Goal: Transaction & Acquisition: Purchase product/service

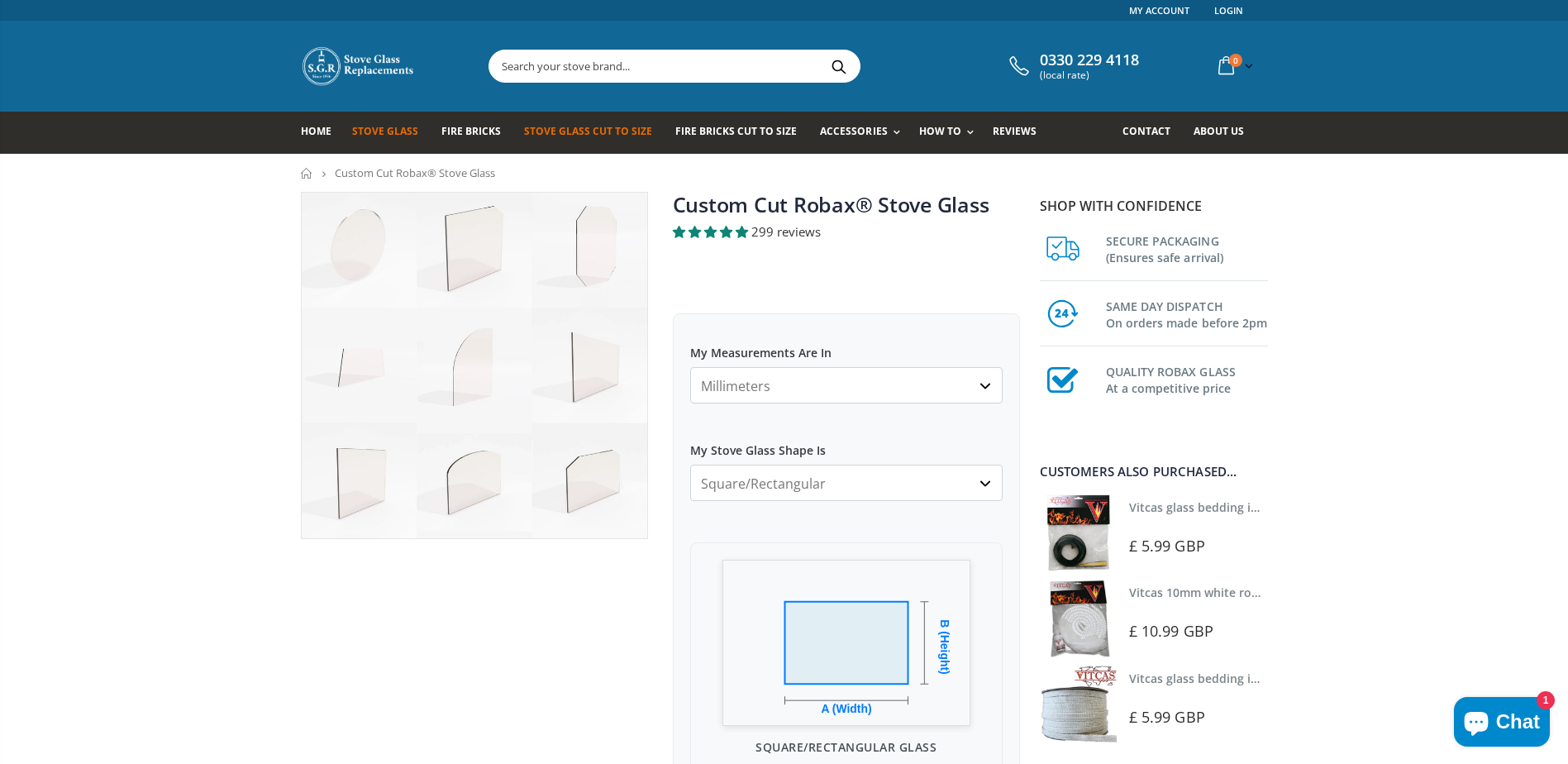
click at [384, 134] on span "Stove Glass" at bounding box center [385, 131] width 66 height 14
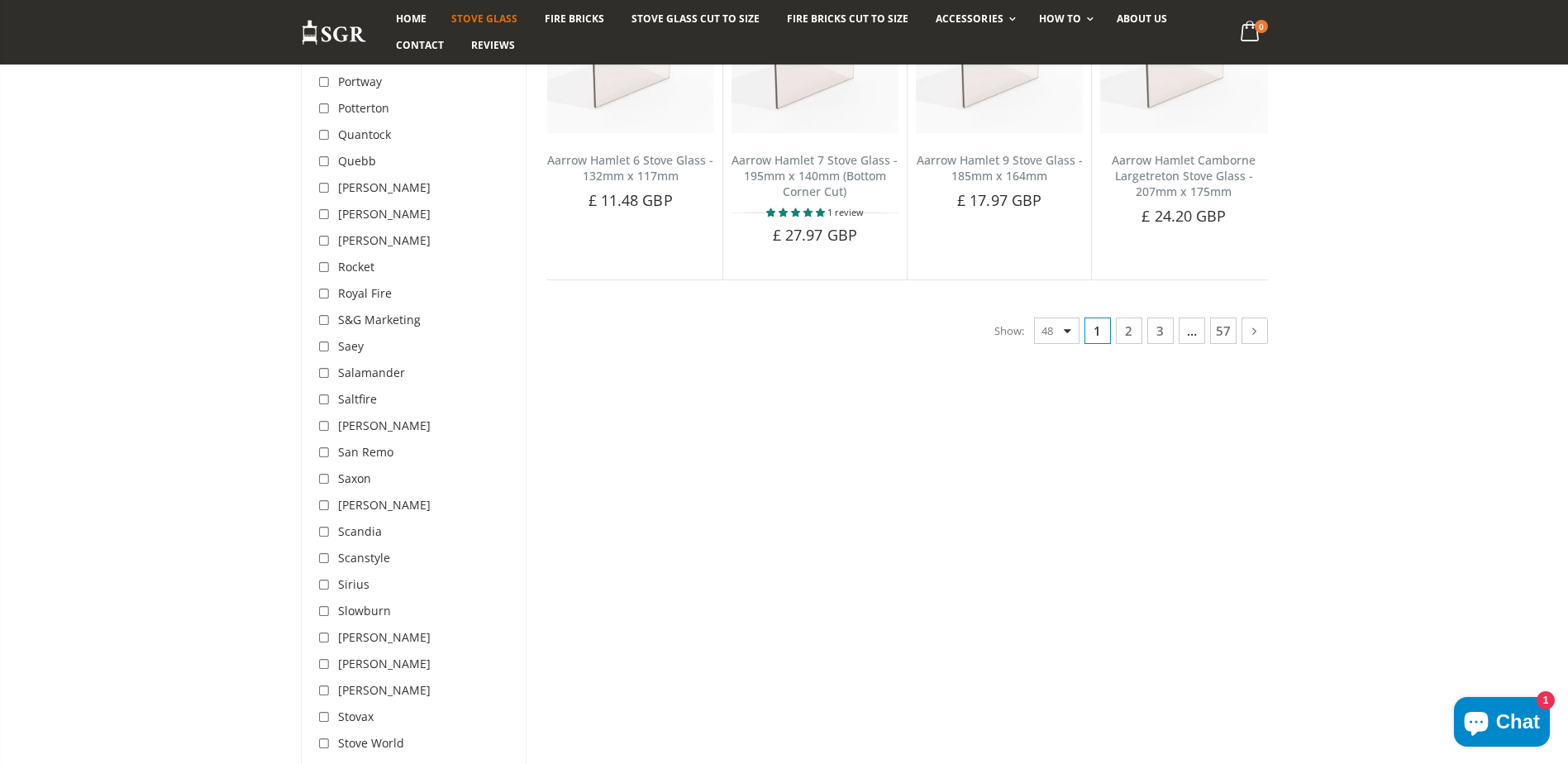
scroll to position [4216, 0]
click at [1128, 328] on link "2" at bounding box center [1128, 330] width 26 height 26
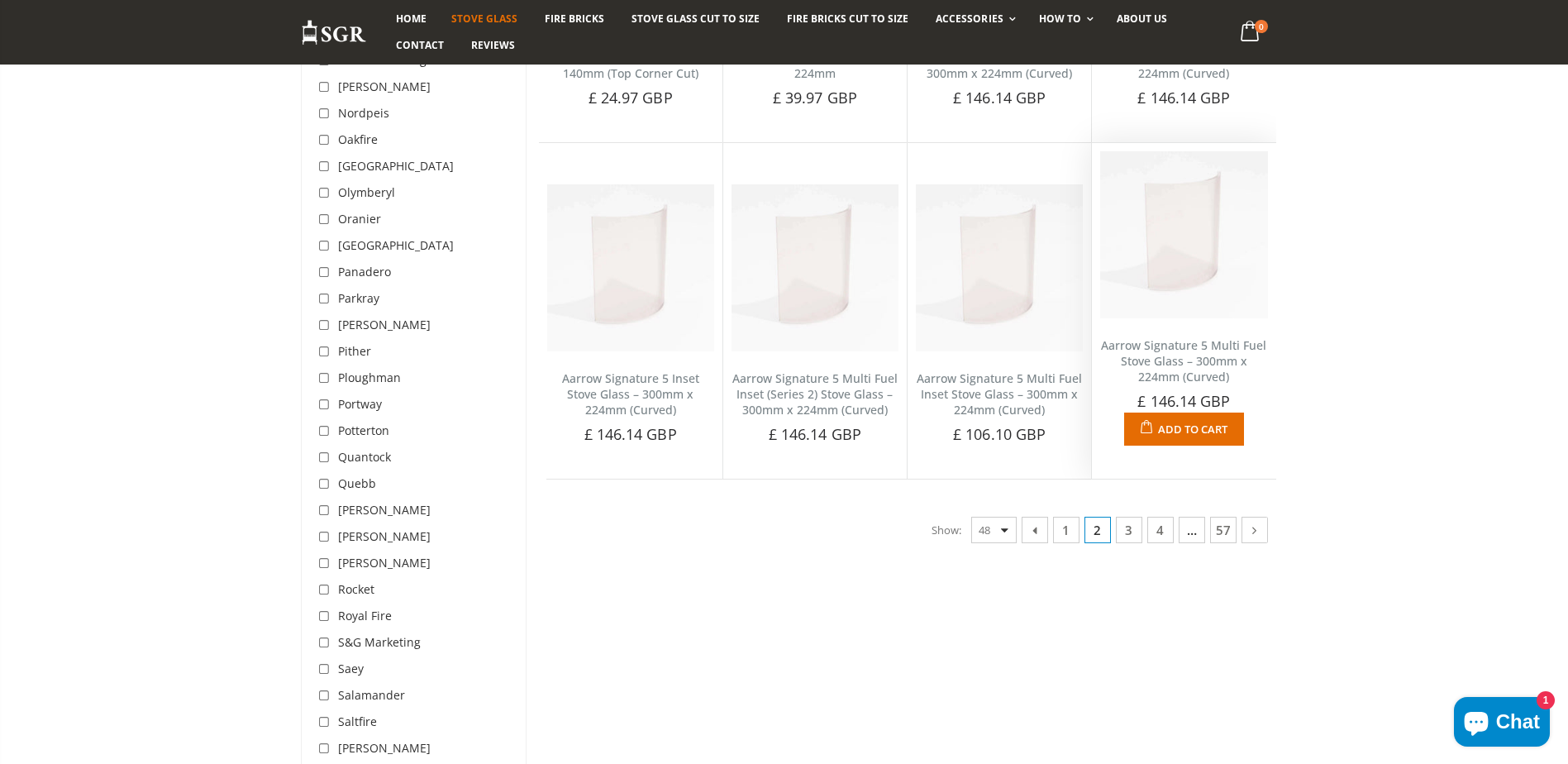
scroll to position [3950, 0]
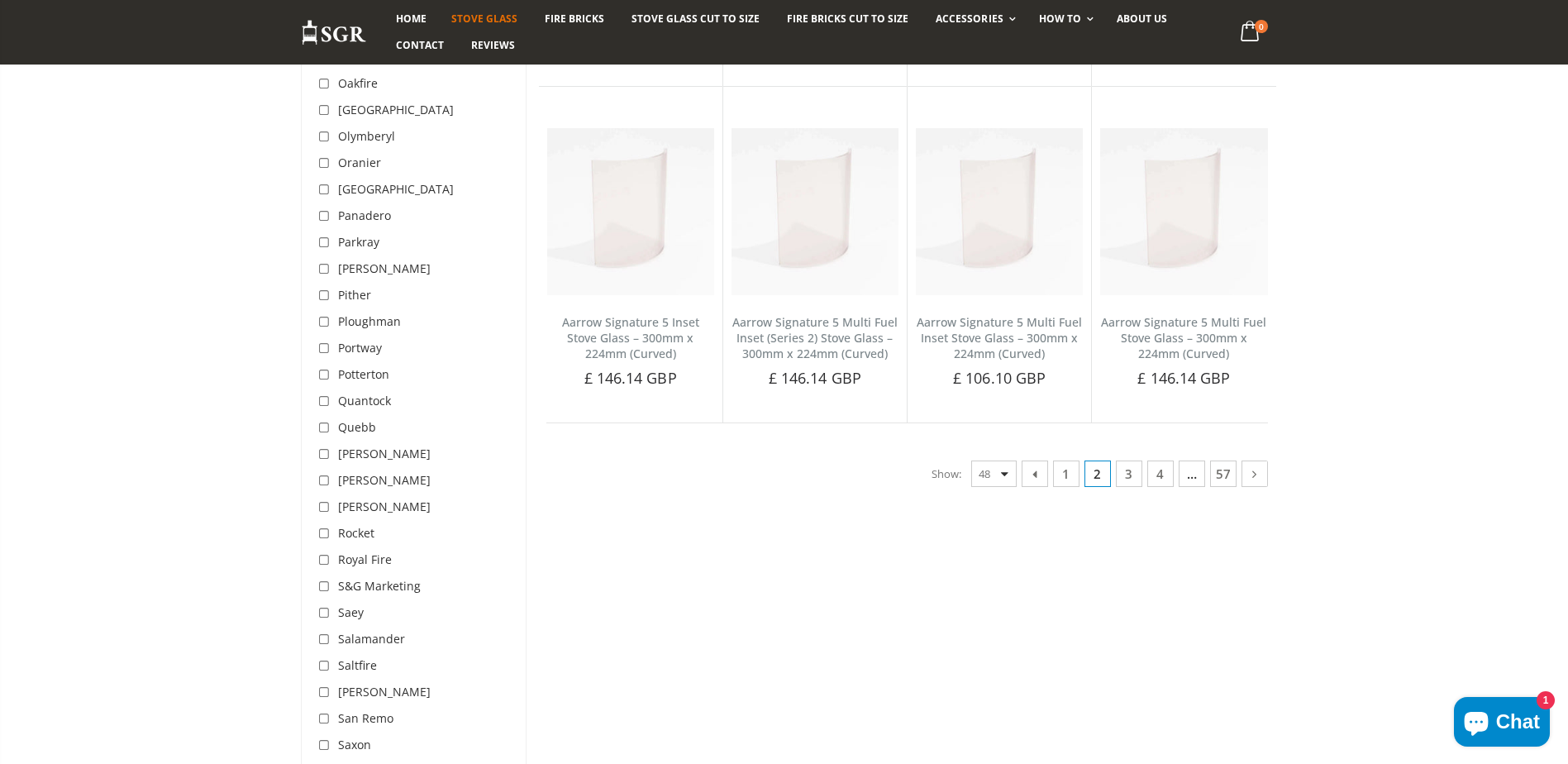
click at [981, 471] on select "48 24 36 All" at bounding box center [994, 473] width 45 height 26
select select "all"
click at [971, 460] on select "48 24 36 All" at bounding box center [994, 473] width 45 height 26
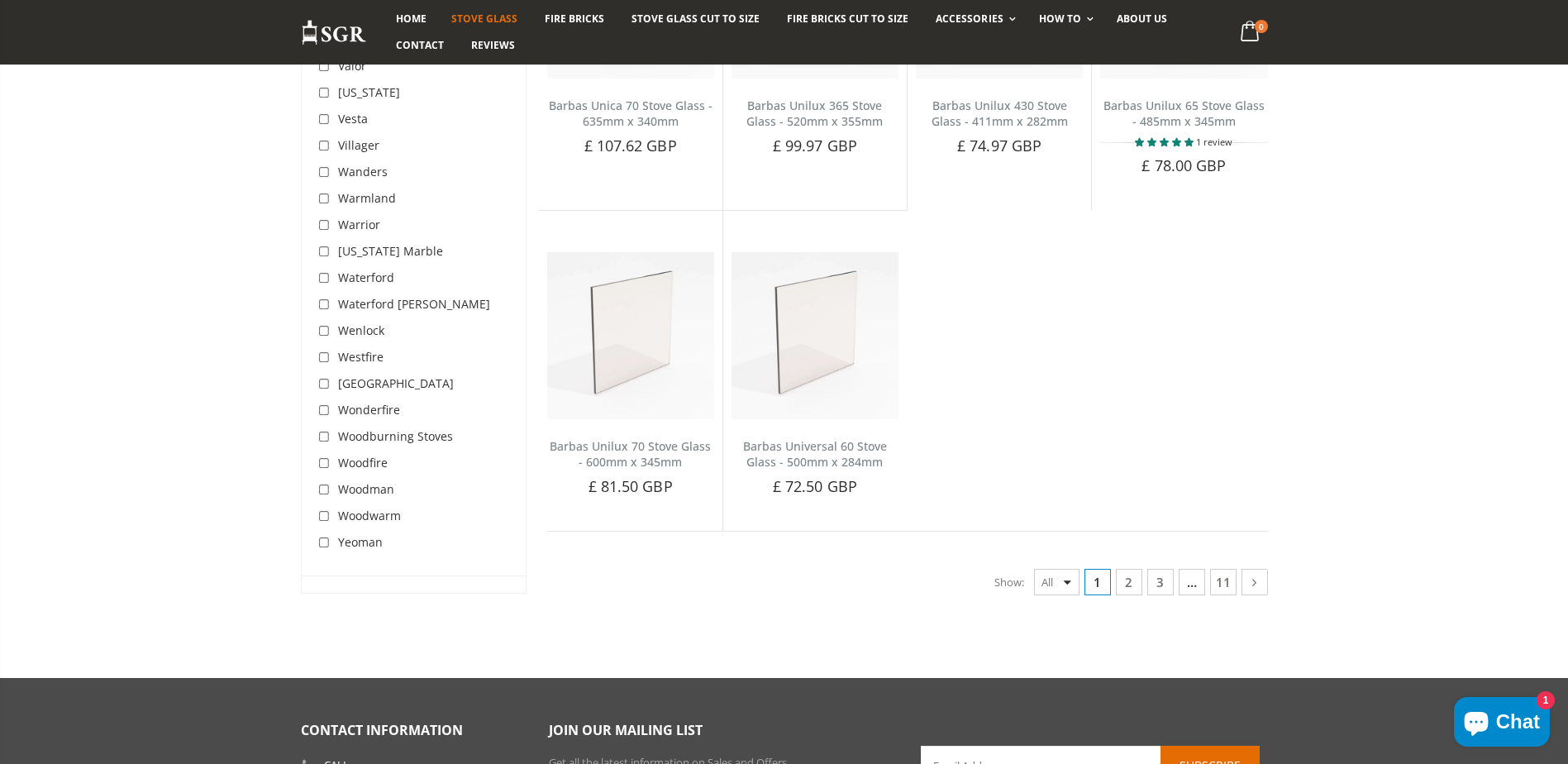
scroll to position [21477, 0]
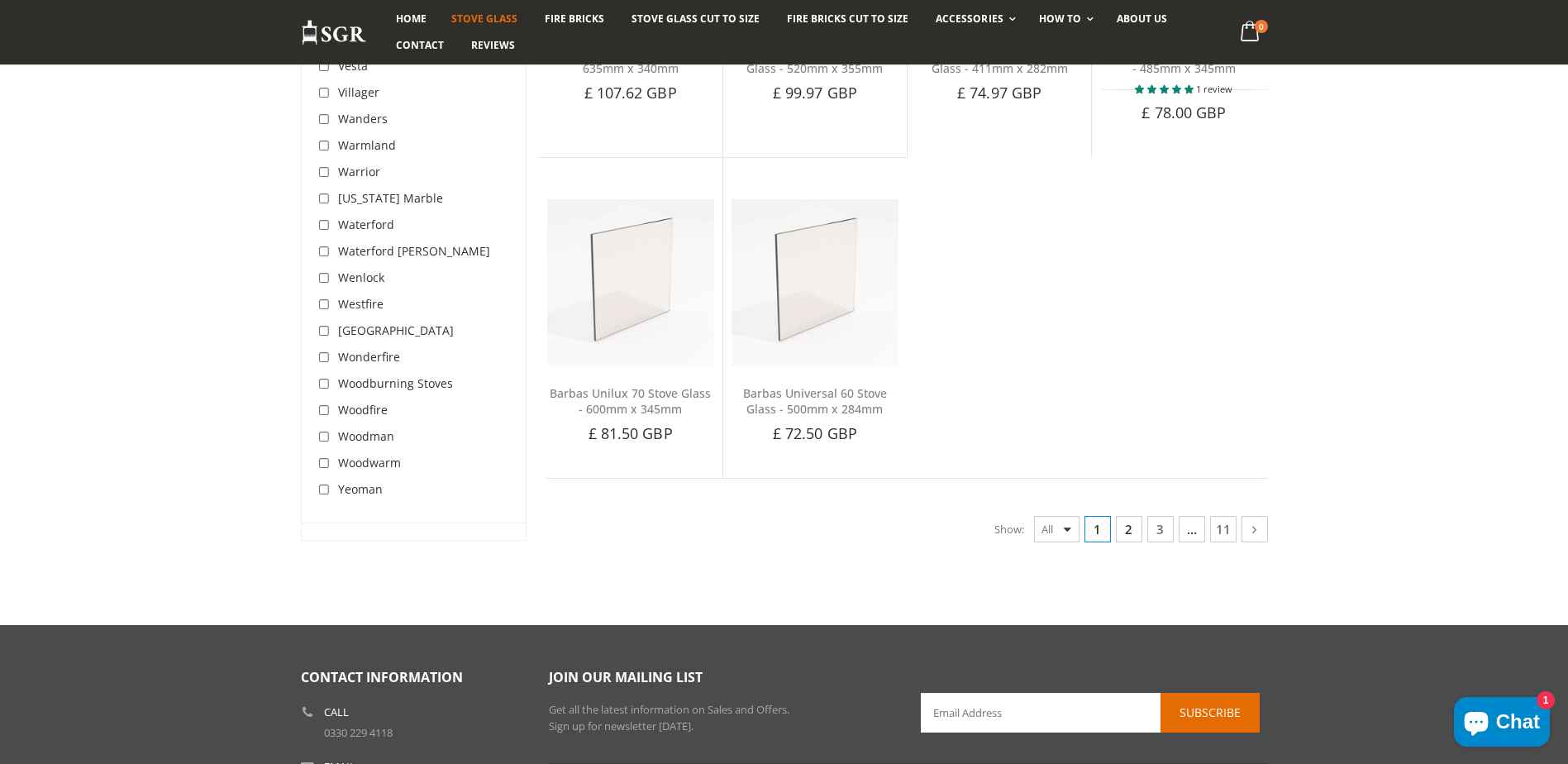
click at [1127, 516] on link "2" at bounding box center [1128, 528] width 26 height 26
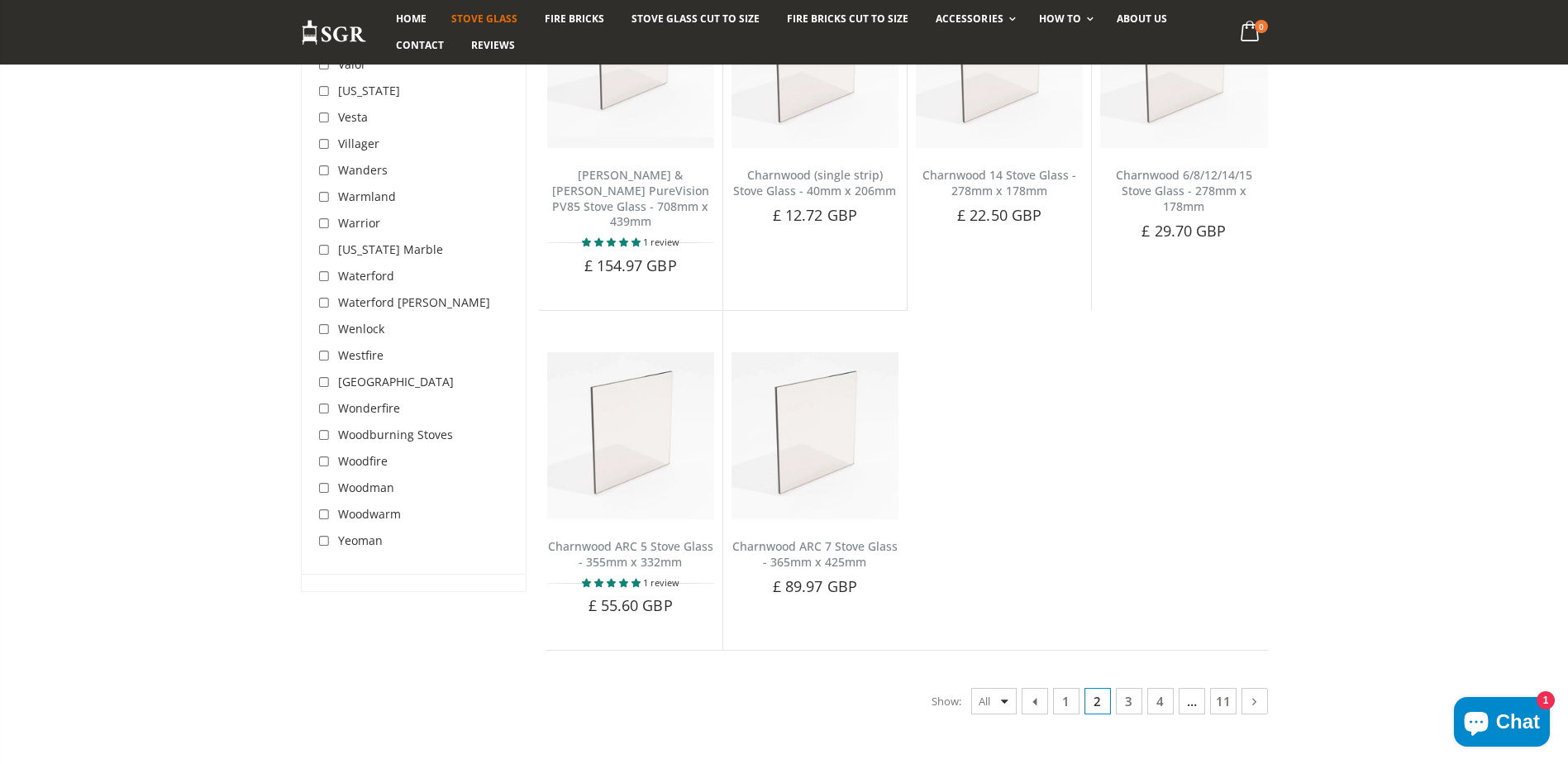
scroll to position [21475, 0]
click at [1133, 685] on link "3" at bounding box center [1128, 697] width 26 height 26
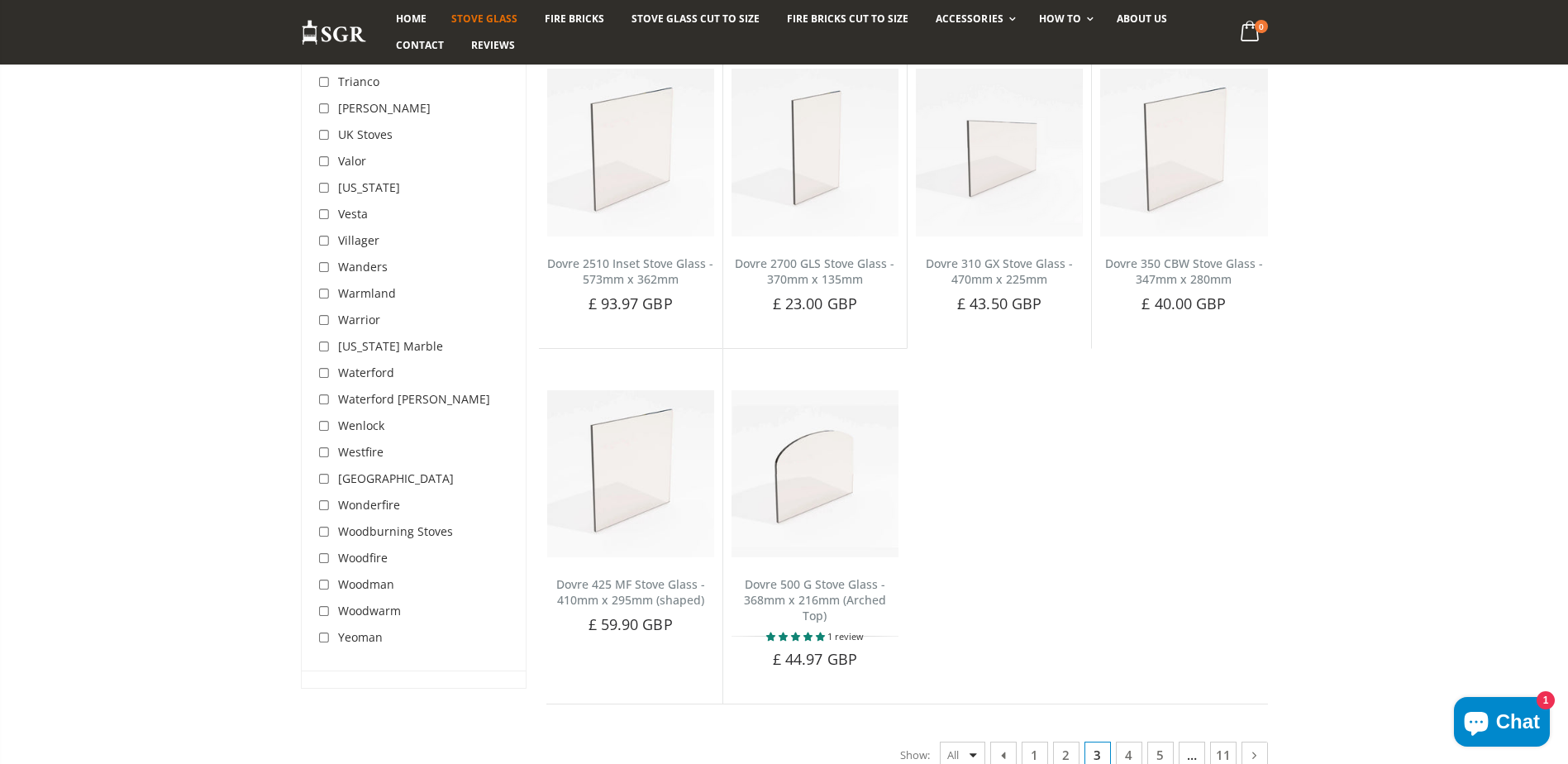
scroll to position [21308, 0]
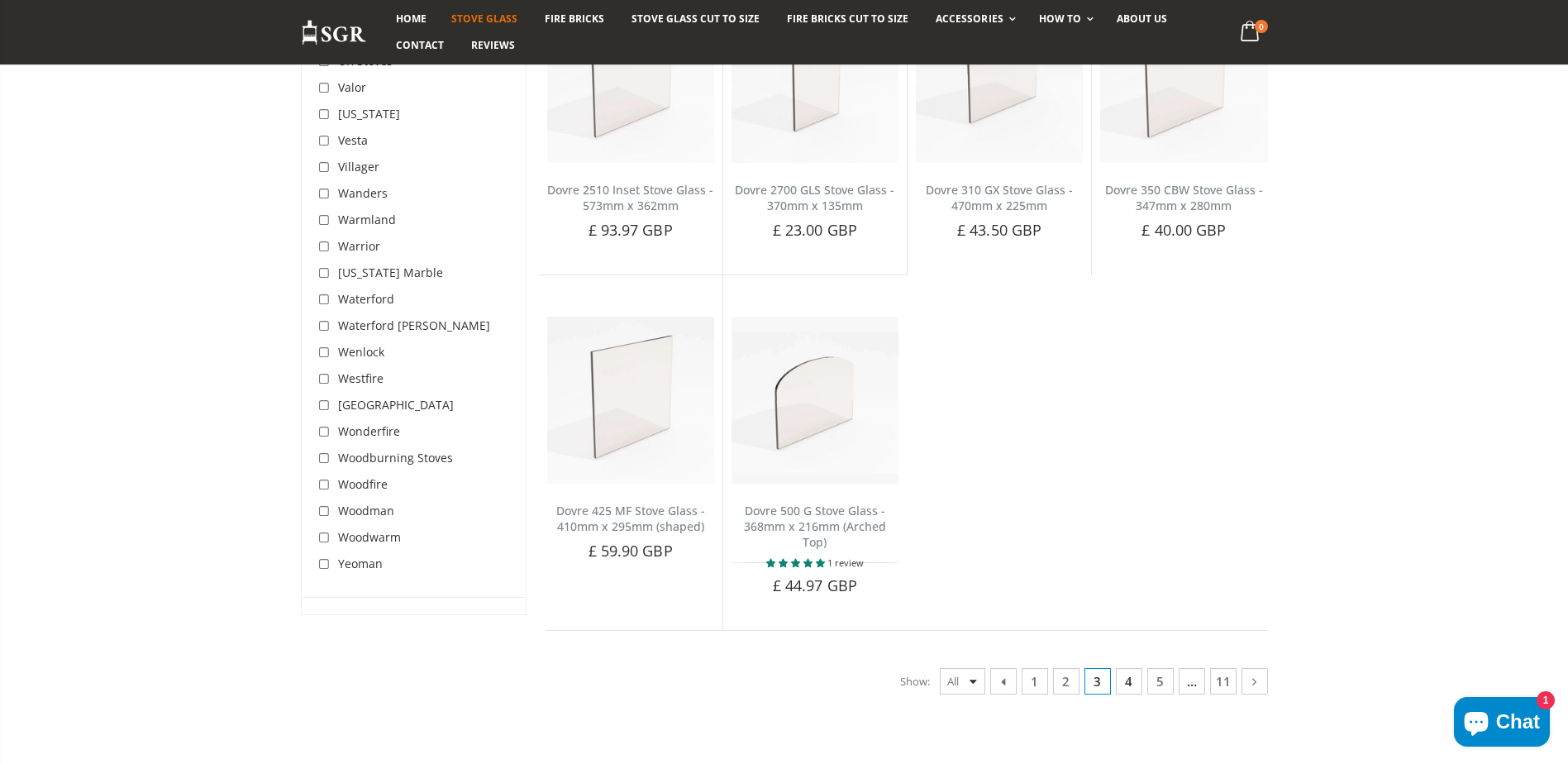
click at [1135, 668] on link "4" at bounding box center [1128, 681] width 26 height 26
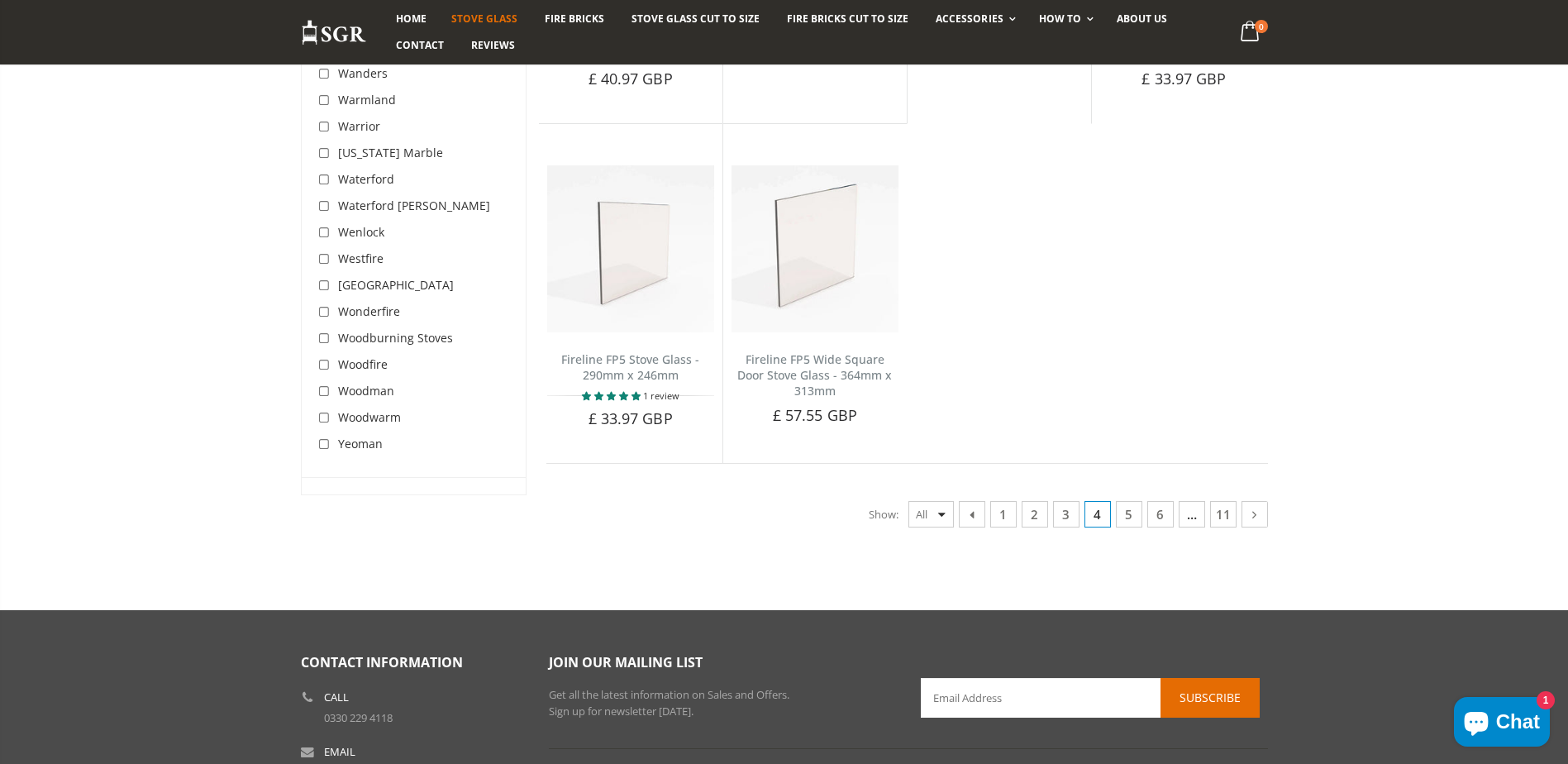
scroll to position [21558, 0]
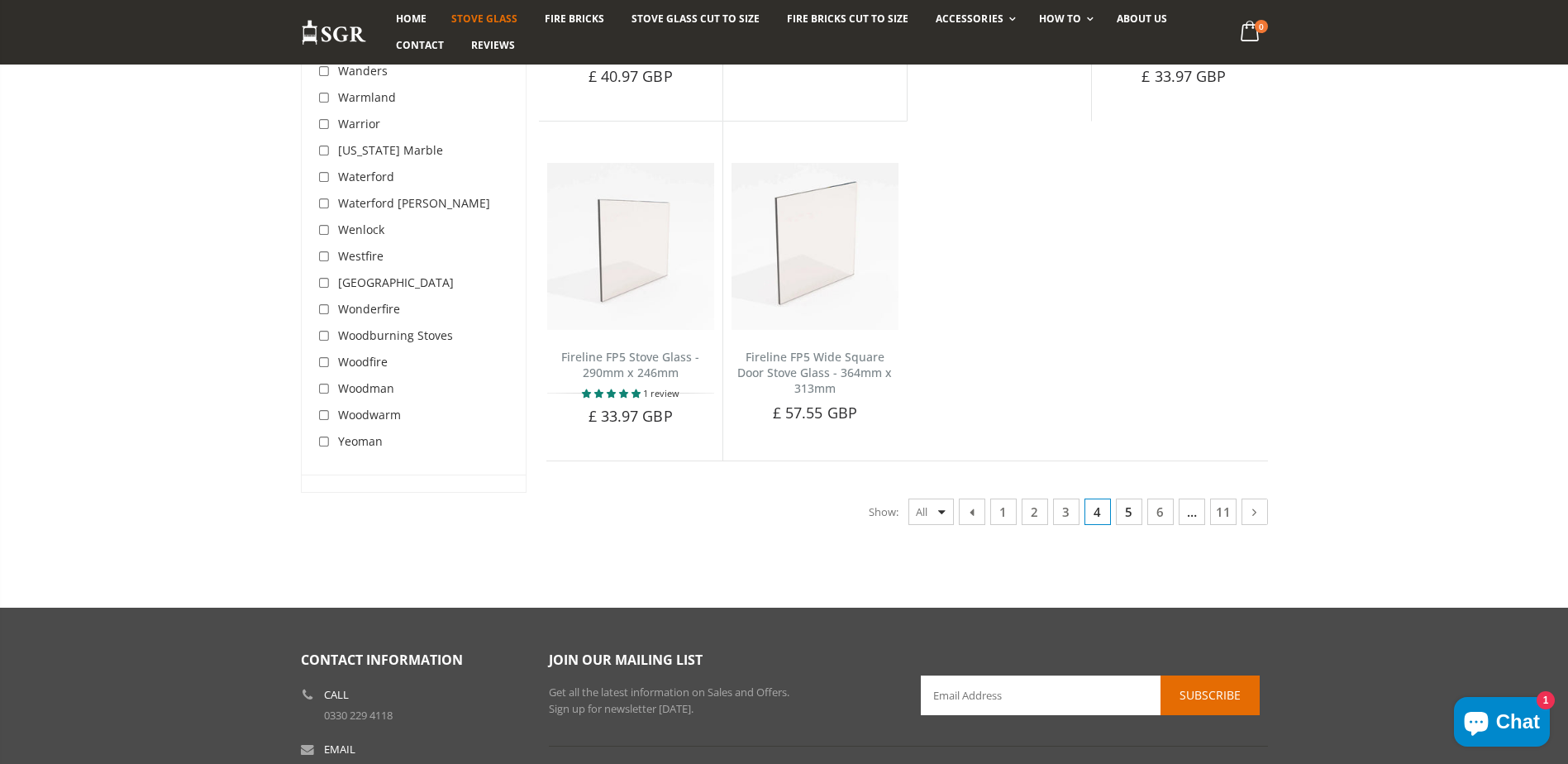
click at [1118, 499] on link "5" at bounding box center [1128, 511] width 26 height 26
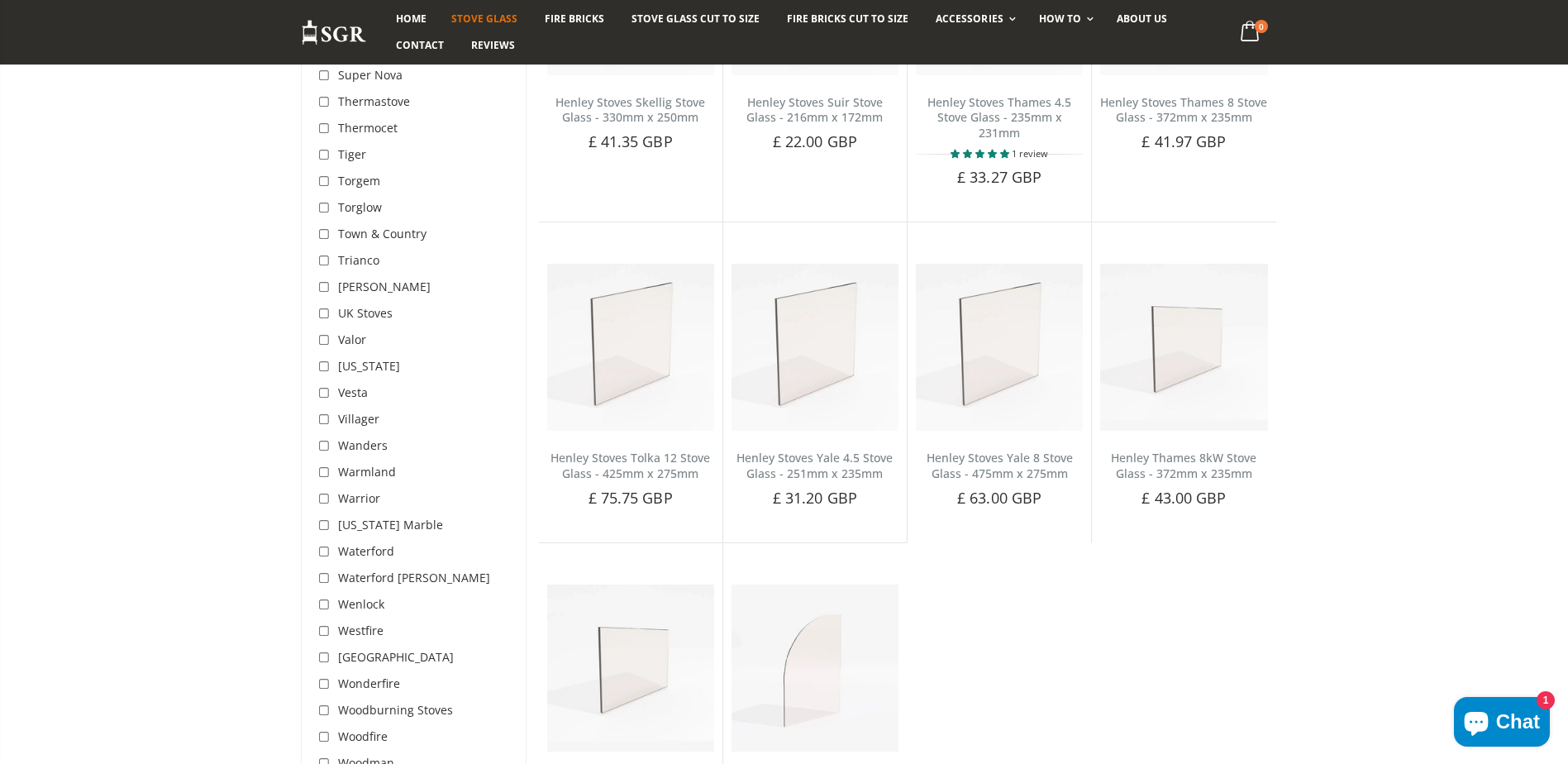
scroll to position [21544, 0]
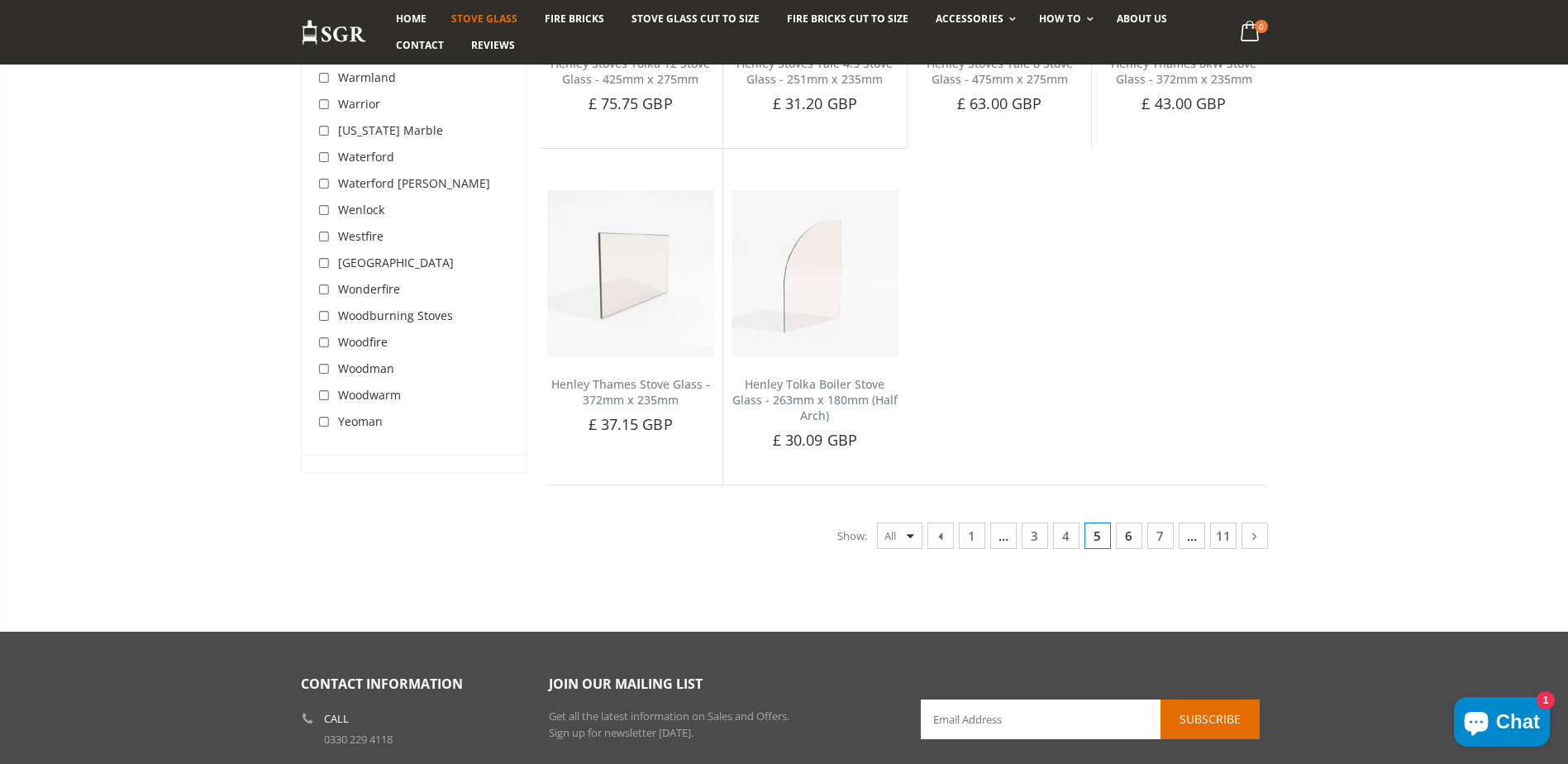
click at [1123, 522] on link "6" at bounding box center [1128, 535] width 26 height 26
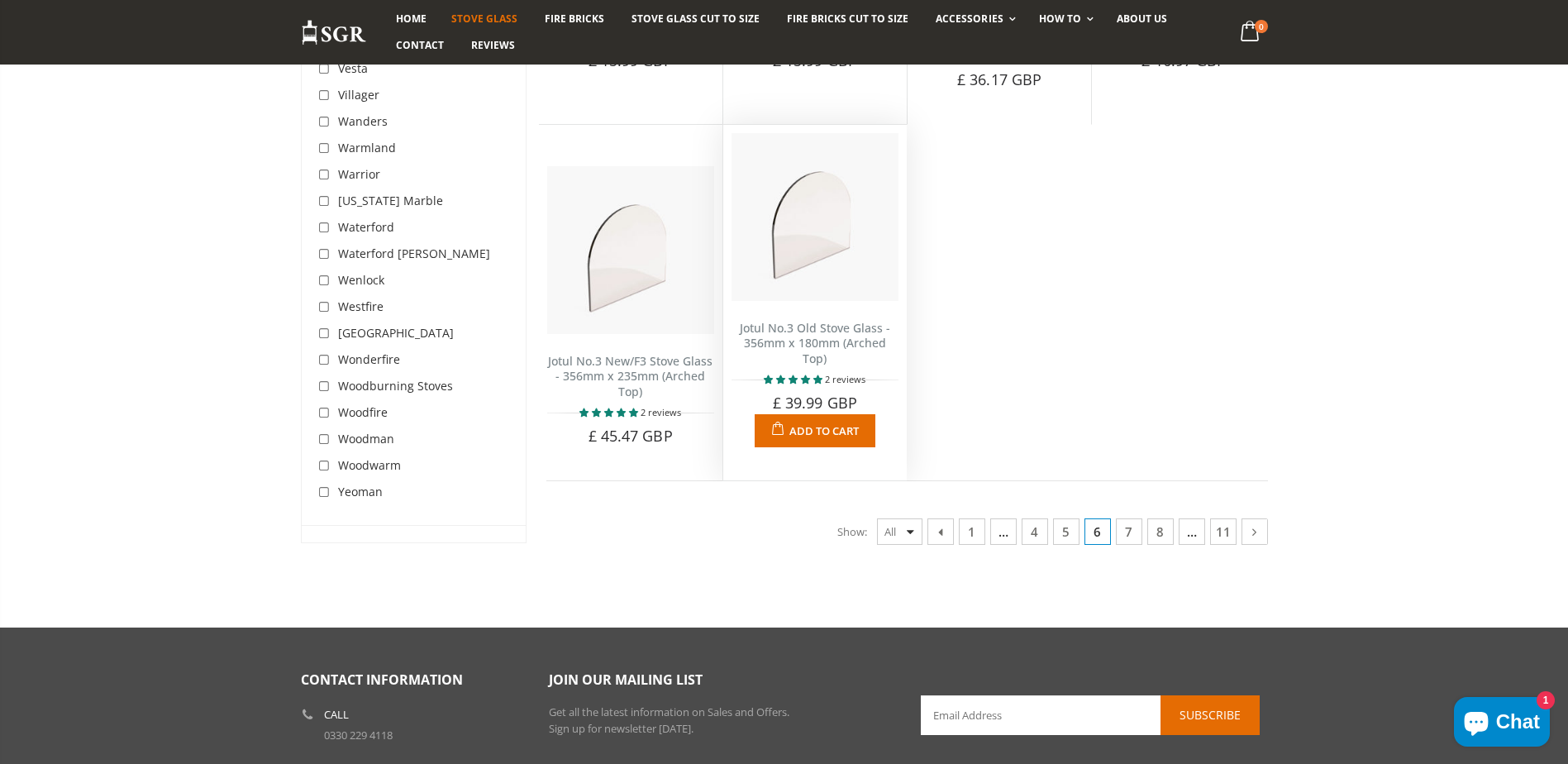
scroll to position [21558, 0]
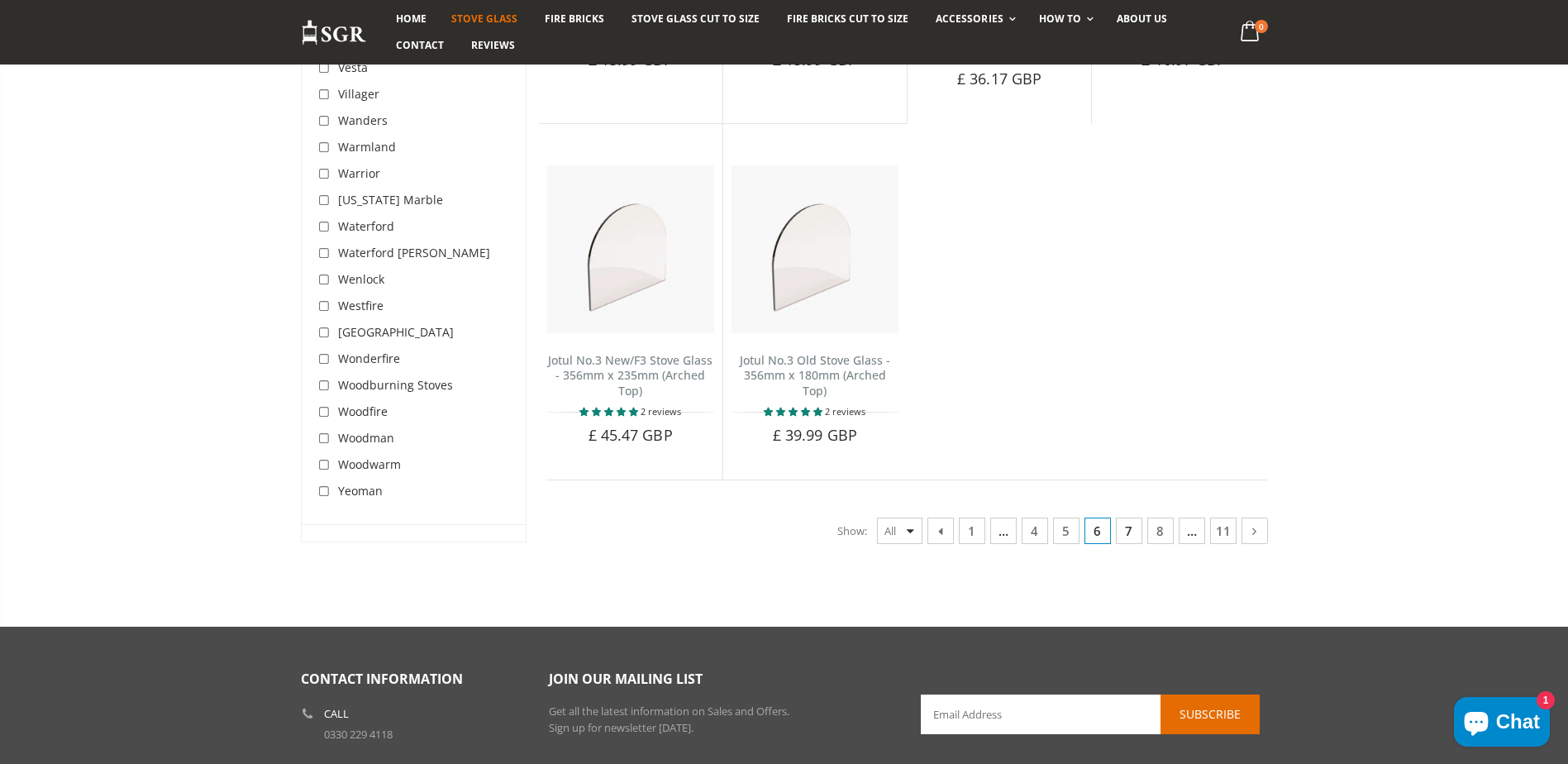
click at [1123, 517] on link "7" at bounding box center [1128, 530] width 26 height 26
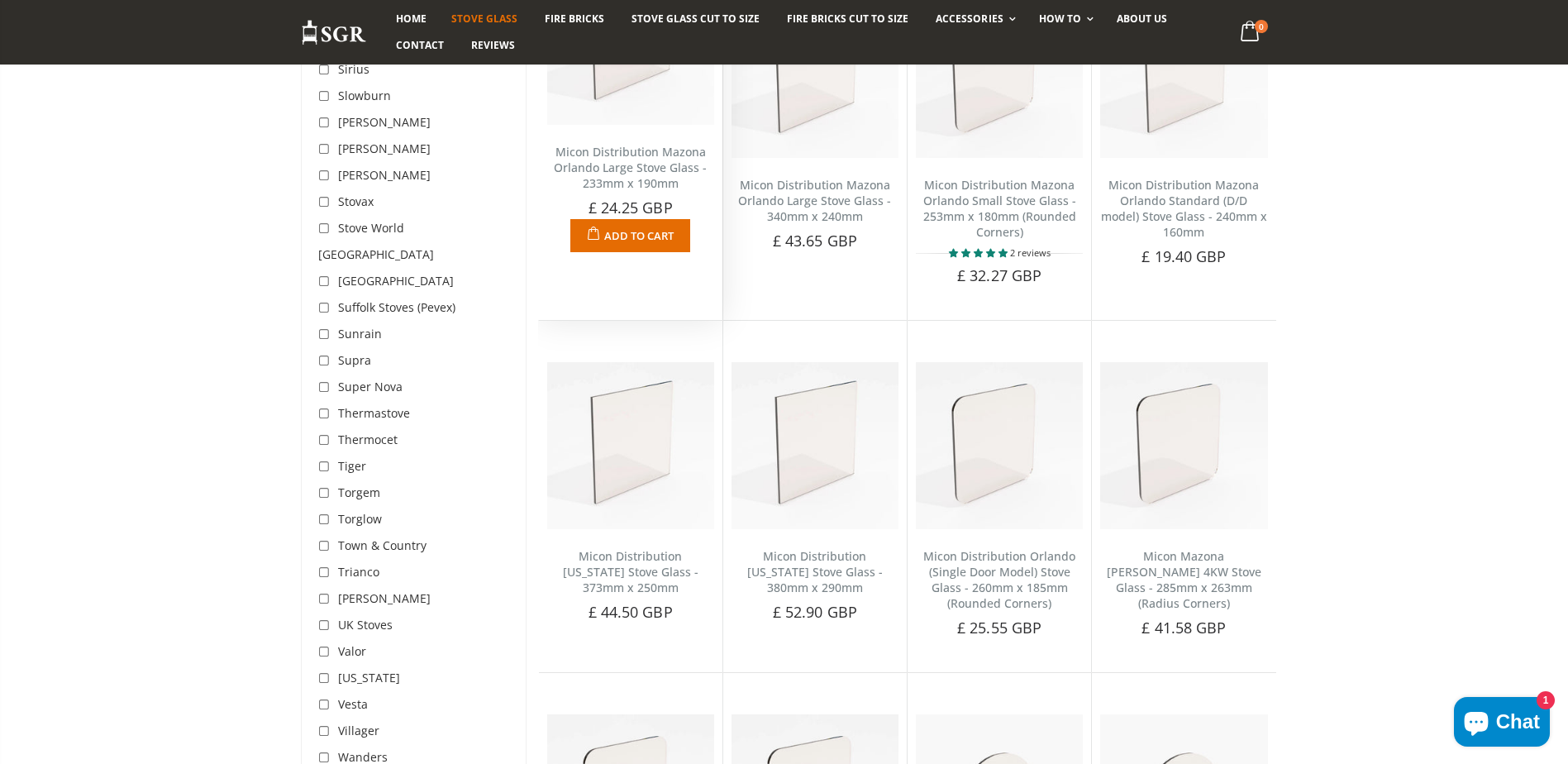
scroll to position [16636, 0]
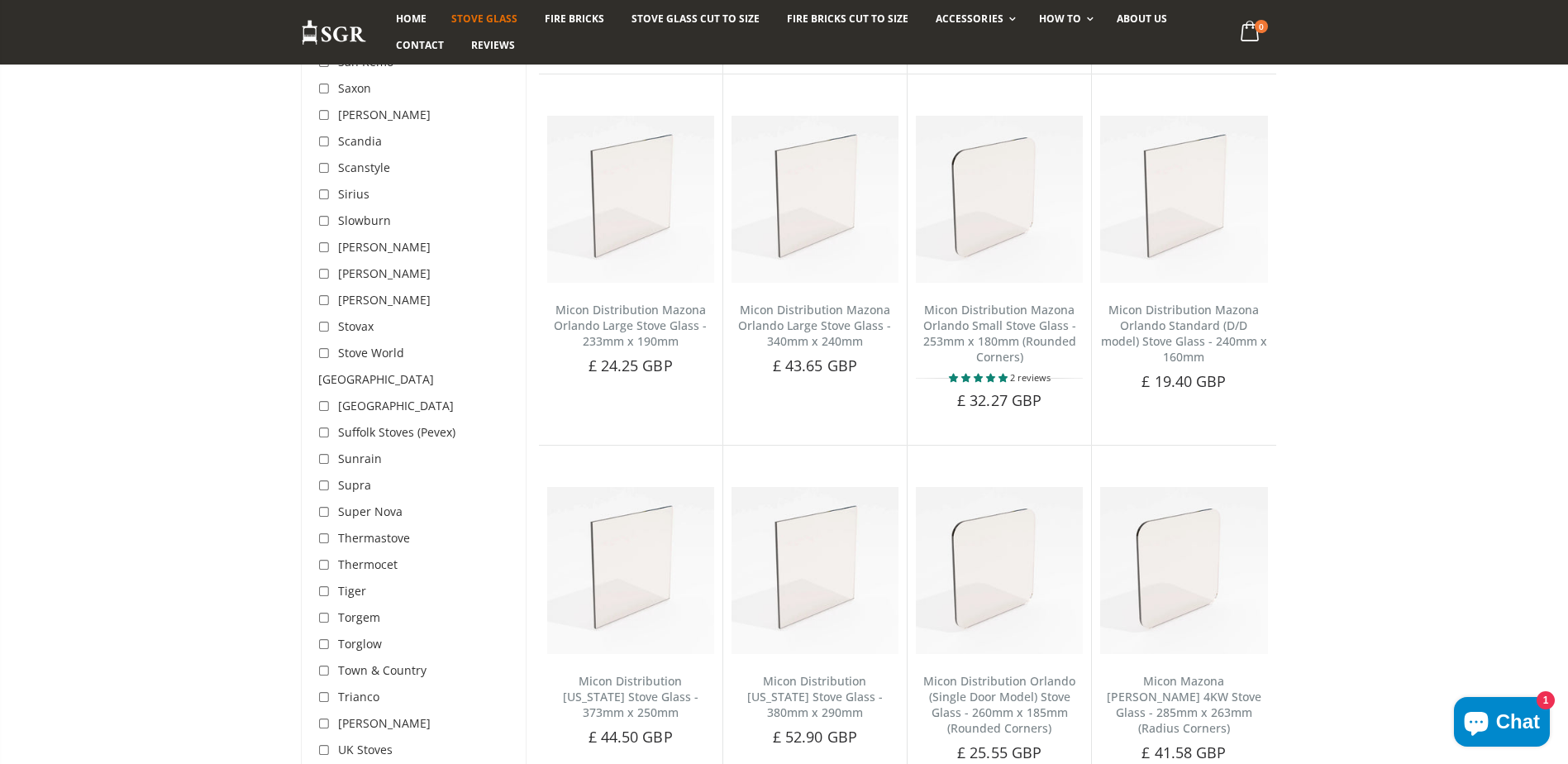
click at [492, 16] on span "Stove Glass" at bounding box center [484, 19] width 66 height 14
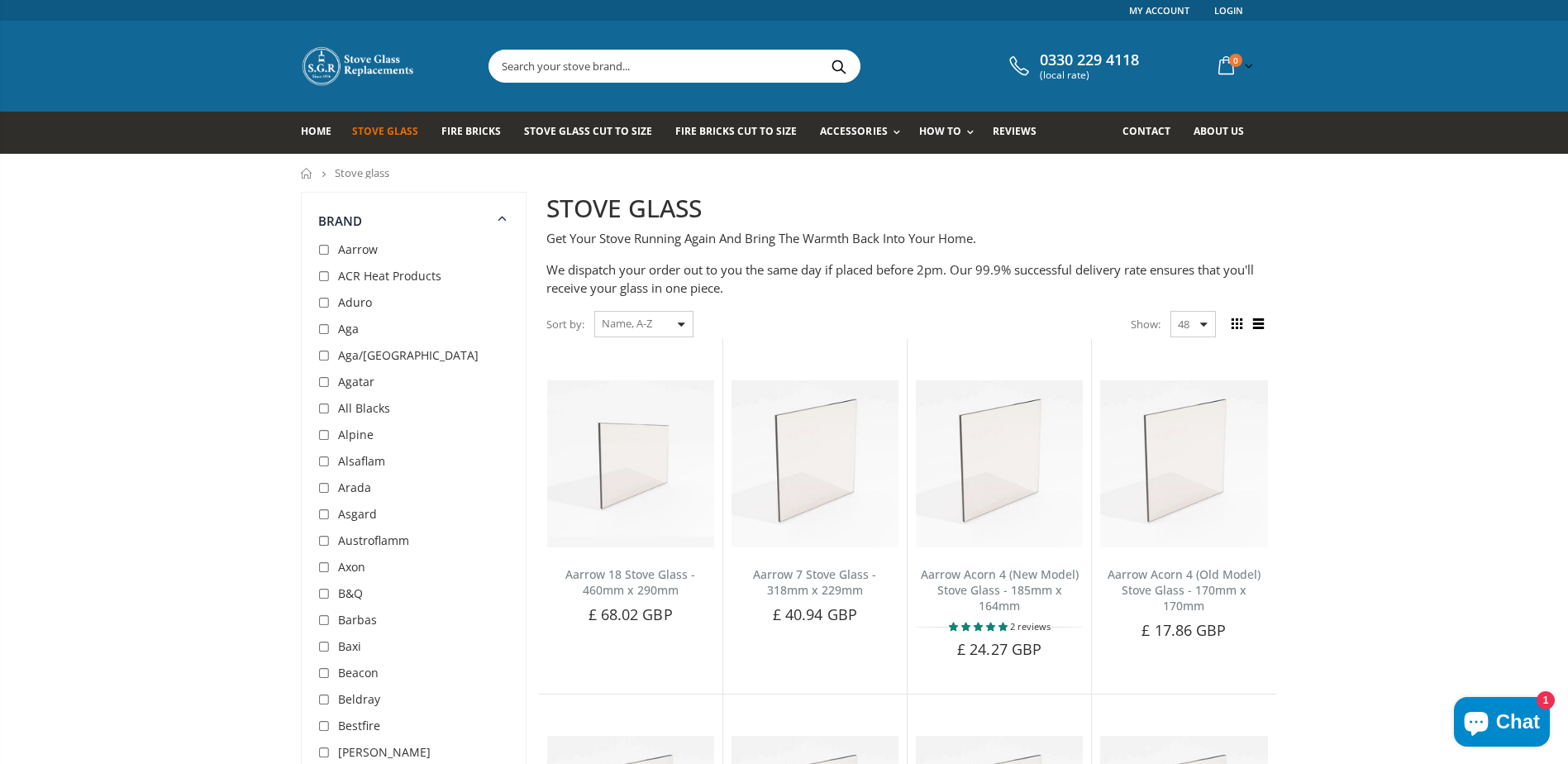
click at [595, 66] on input "text" at bounding box center [767, 66] width 556 height 32
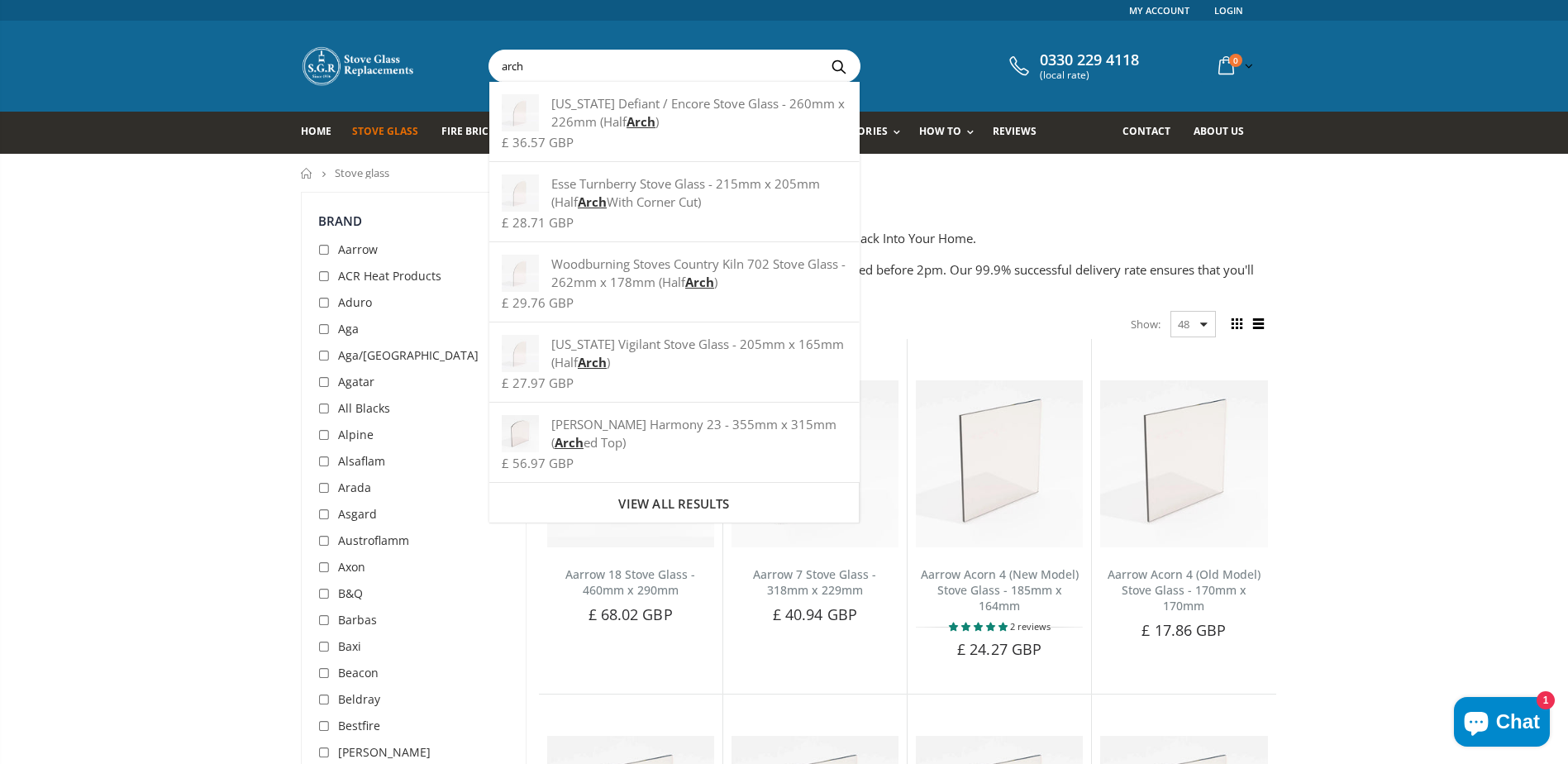
type input "arch"
click at [821, 50] on button "Search" at bounding box center [840, 66] width 38 height 32
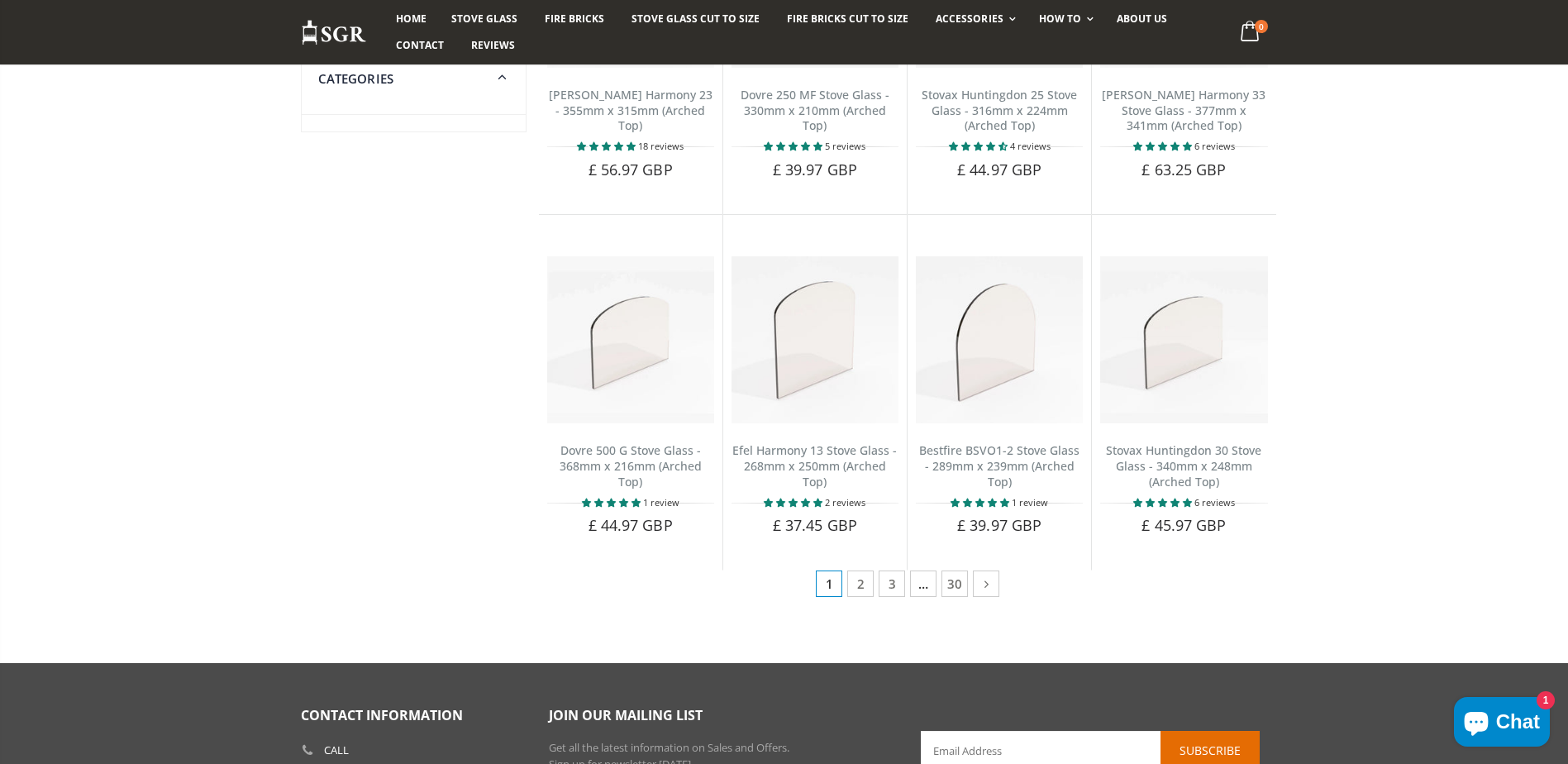
scroll to position [744, 0]
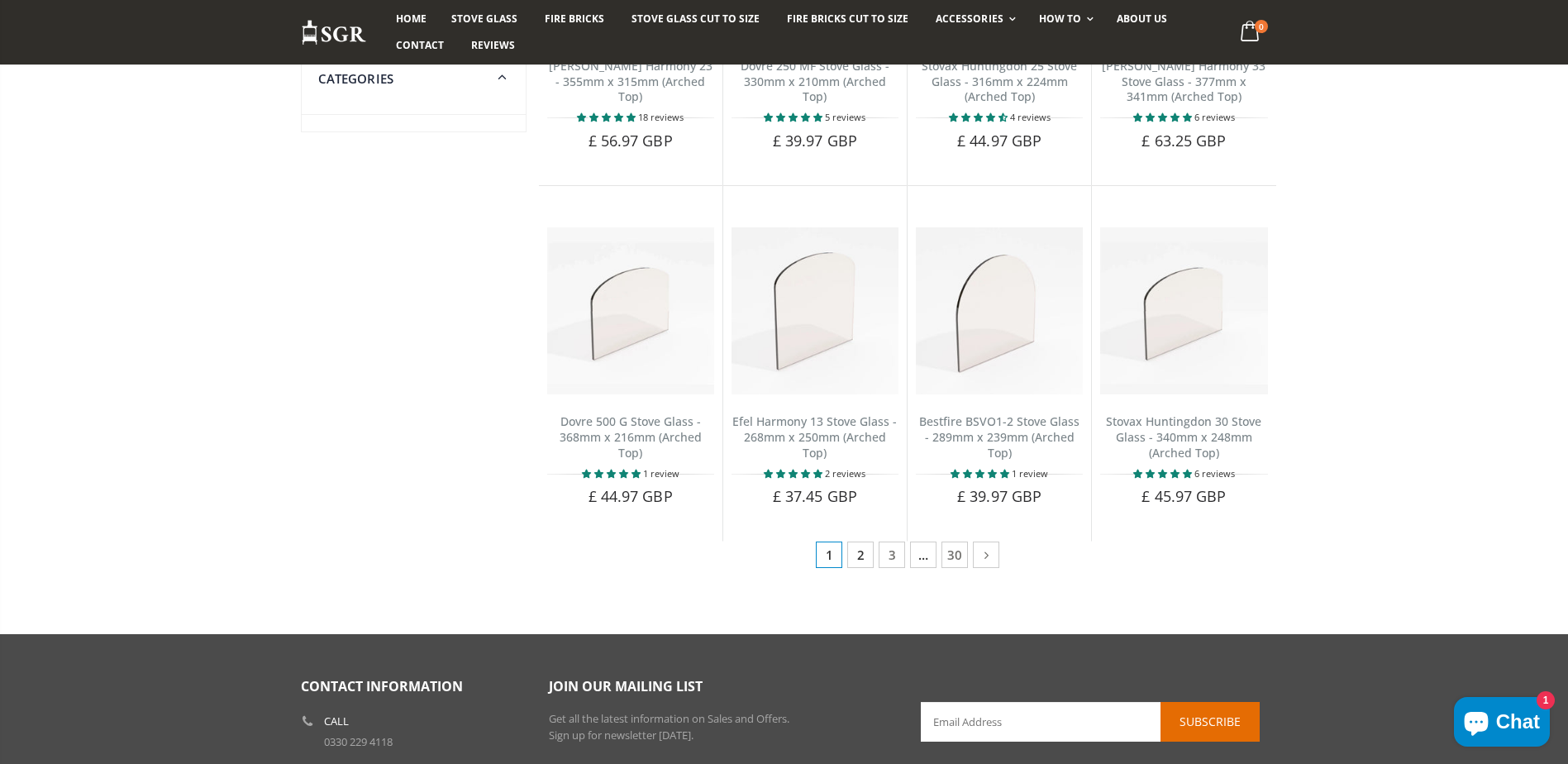
click at [858, 555] on link "2" at bounding box center [860, 554] width 26 height 26
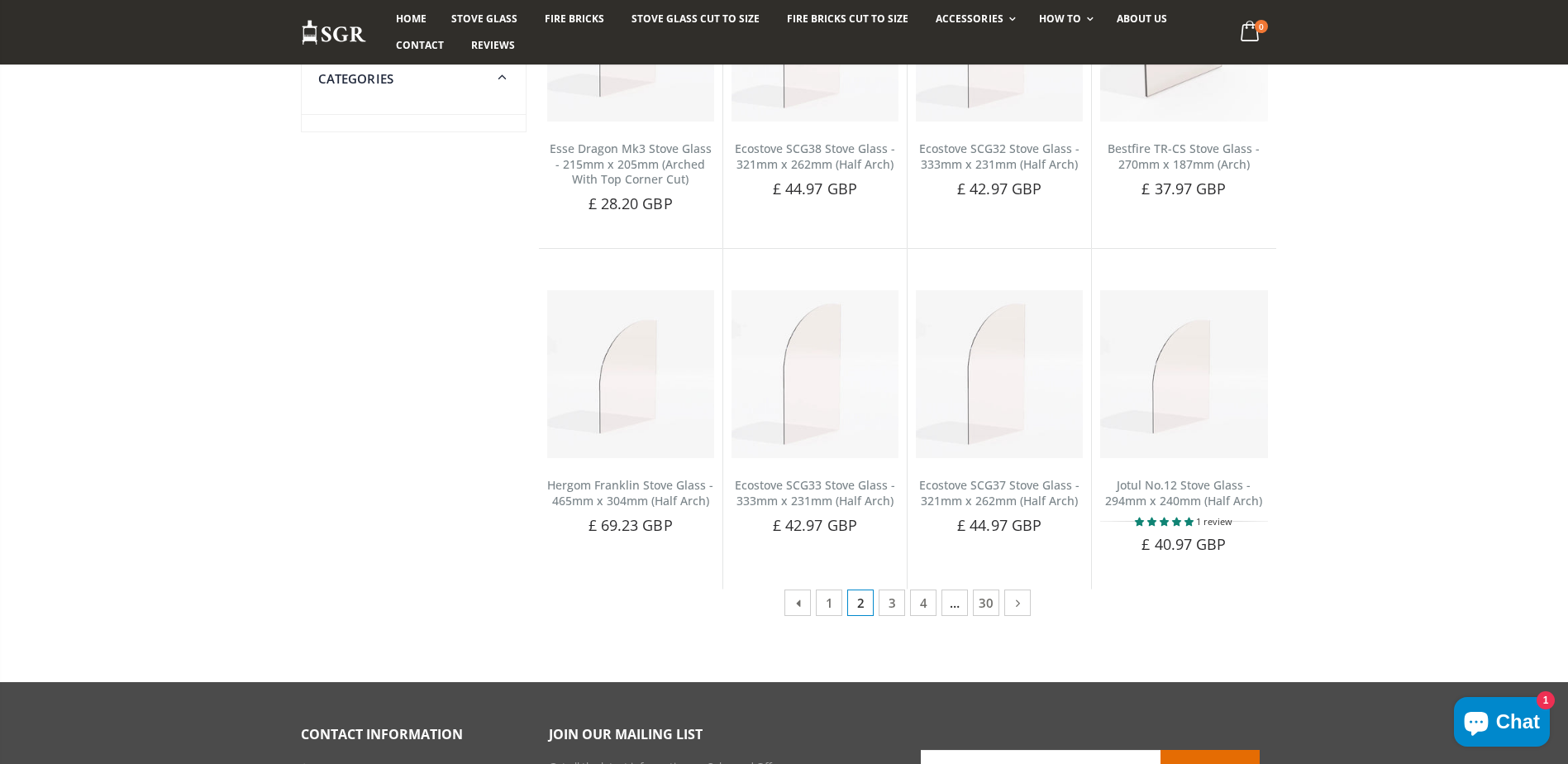
scroll to position [744, 0]
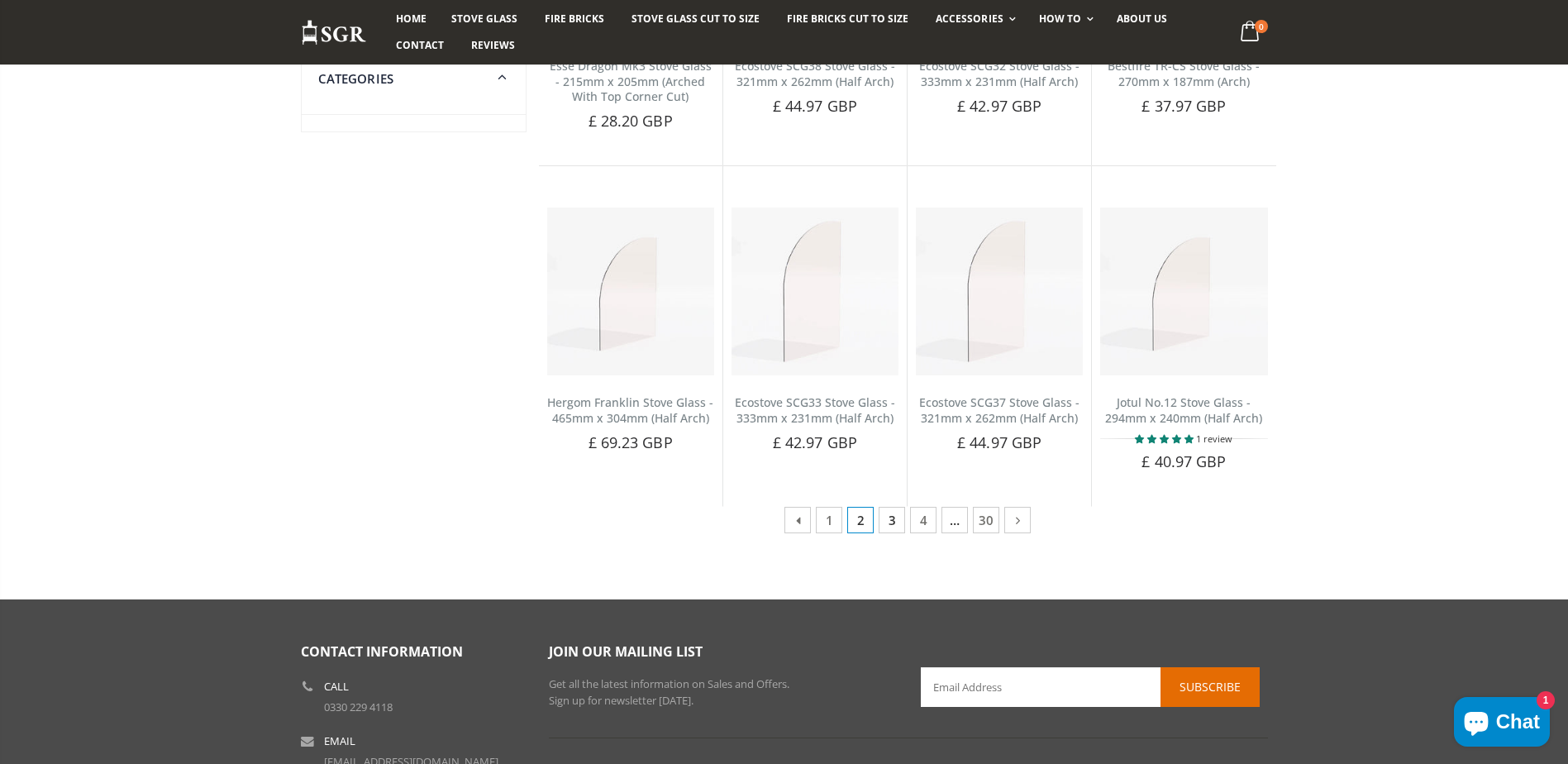
click at [901, 517] on link "3" at bounding box center [892, 520] width 26 height 26
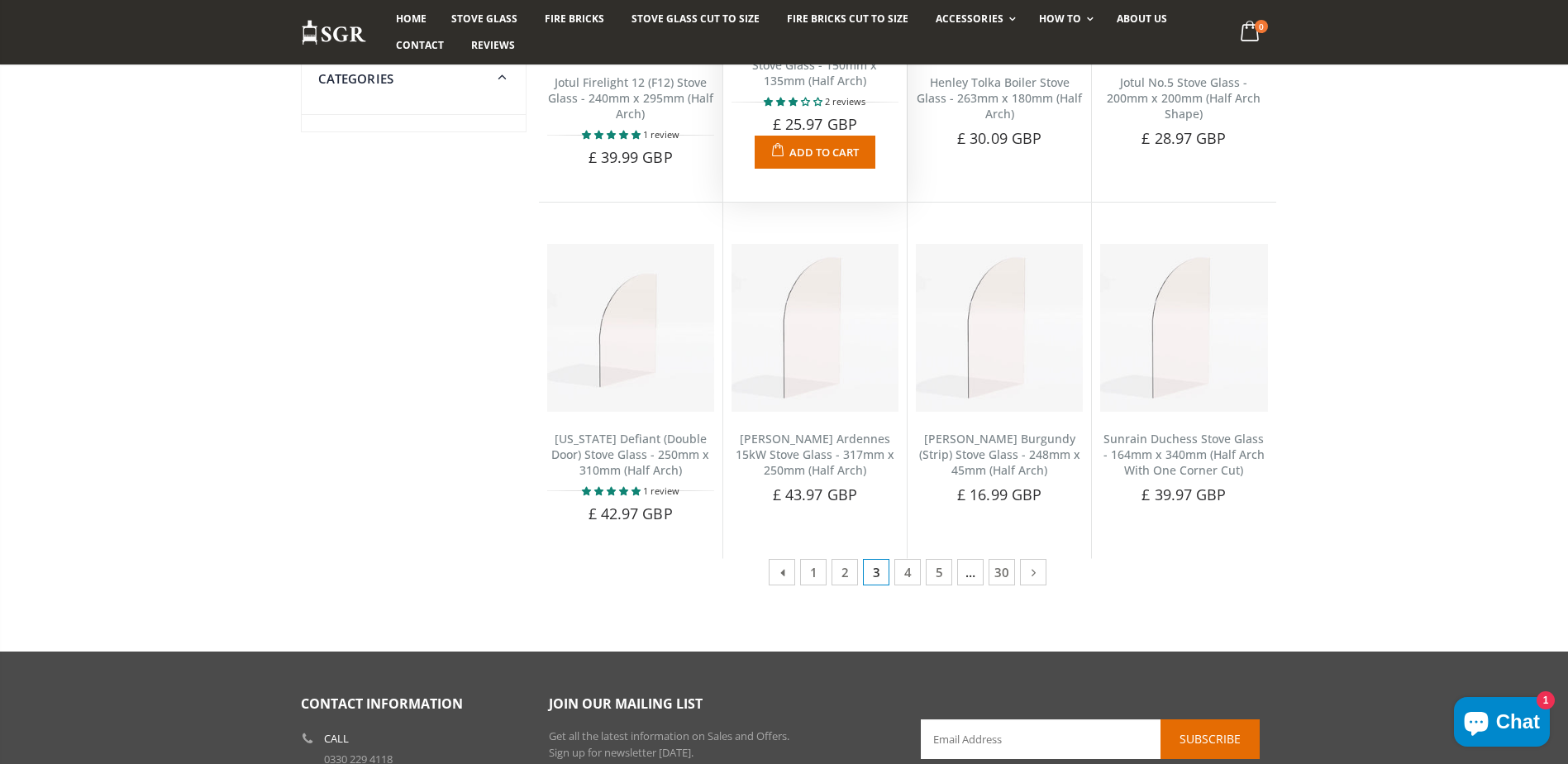
scroll to position [744, 0]
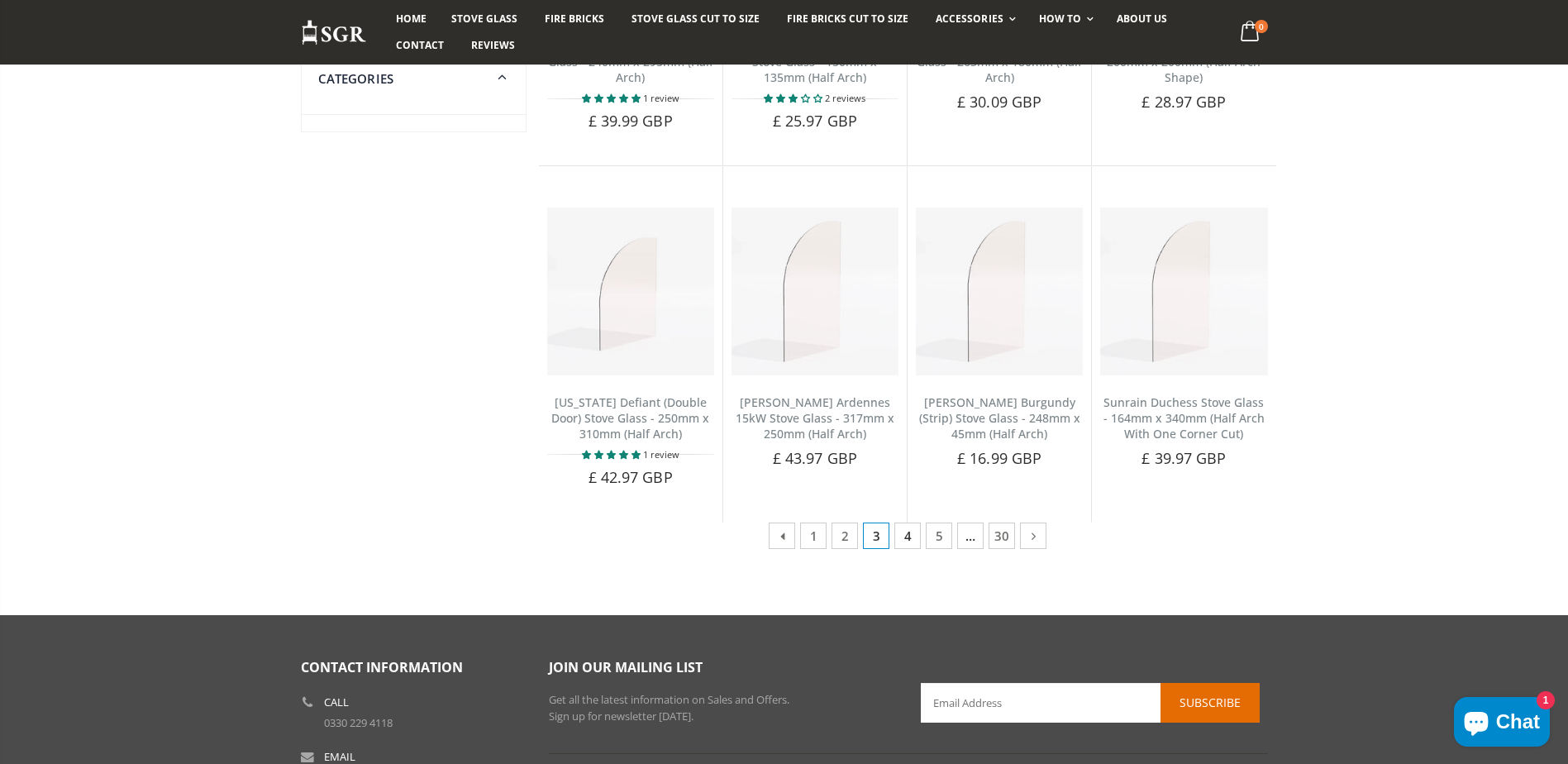
click at [913, 539] on link "4" at bounding box center [907, 535] width 26 height 26
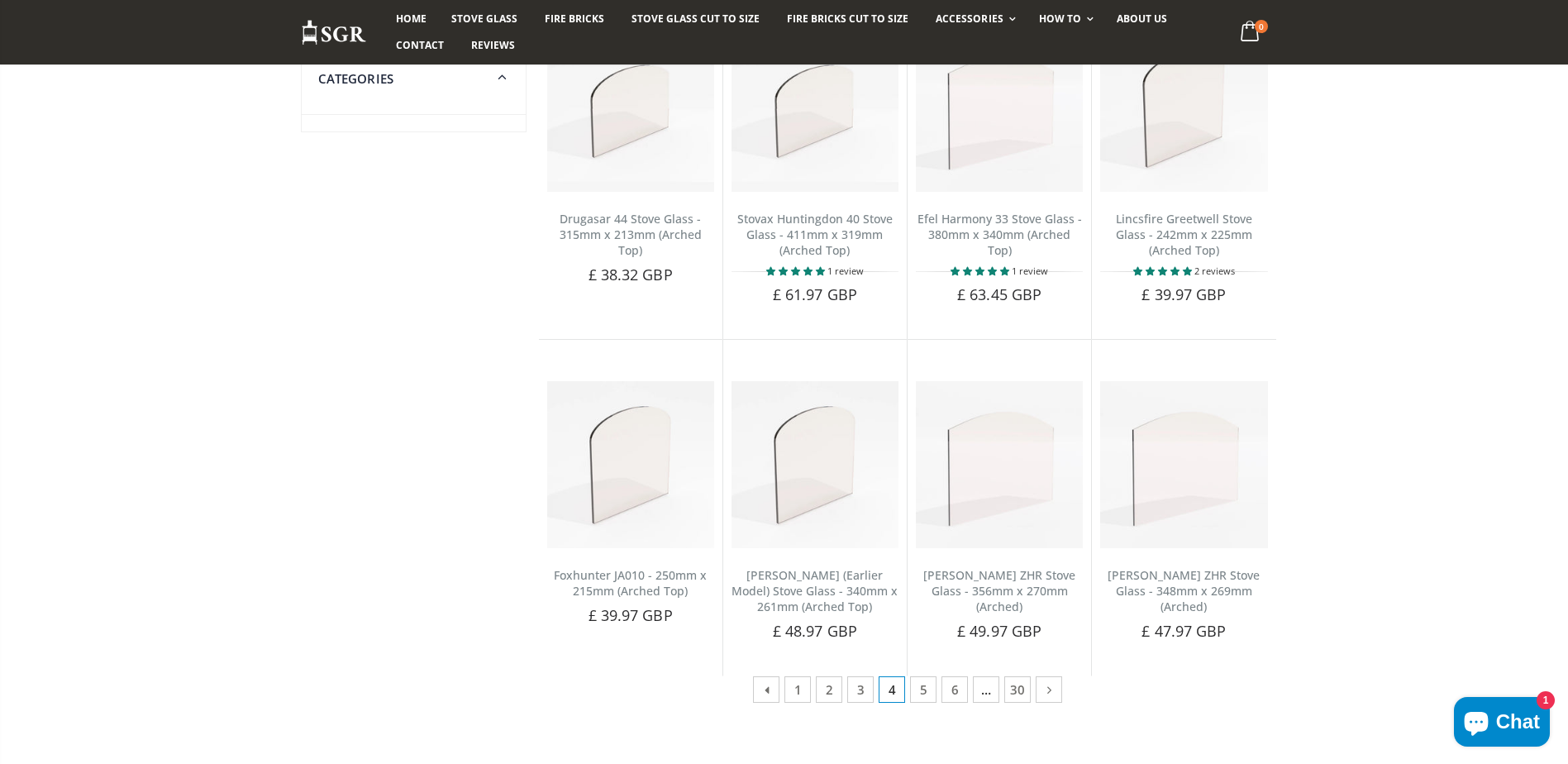
scroll to position [662, 0]
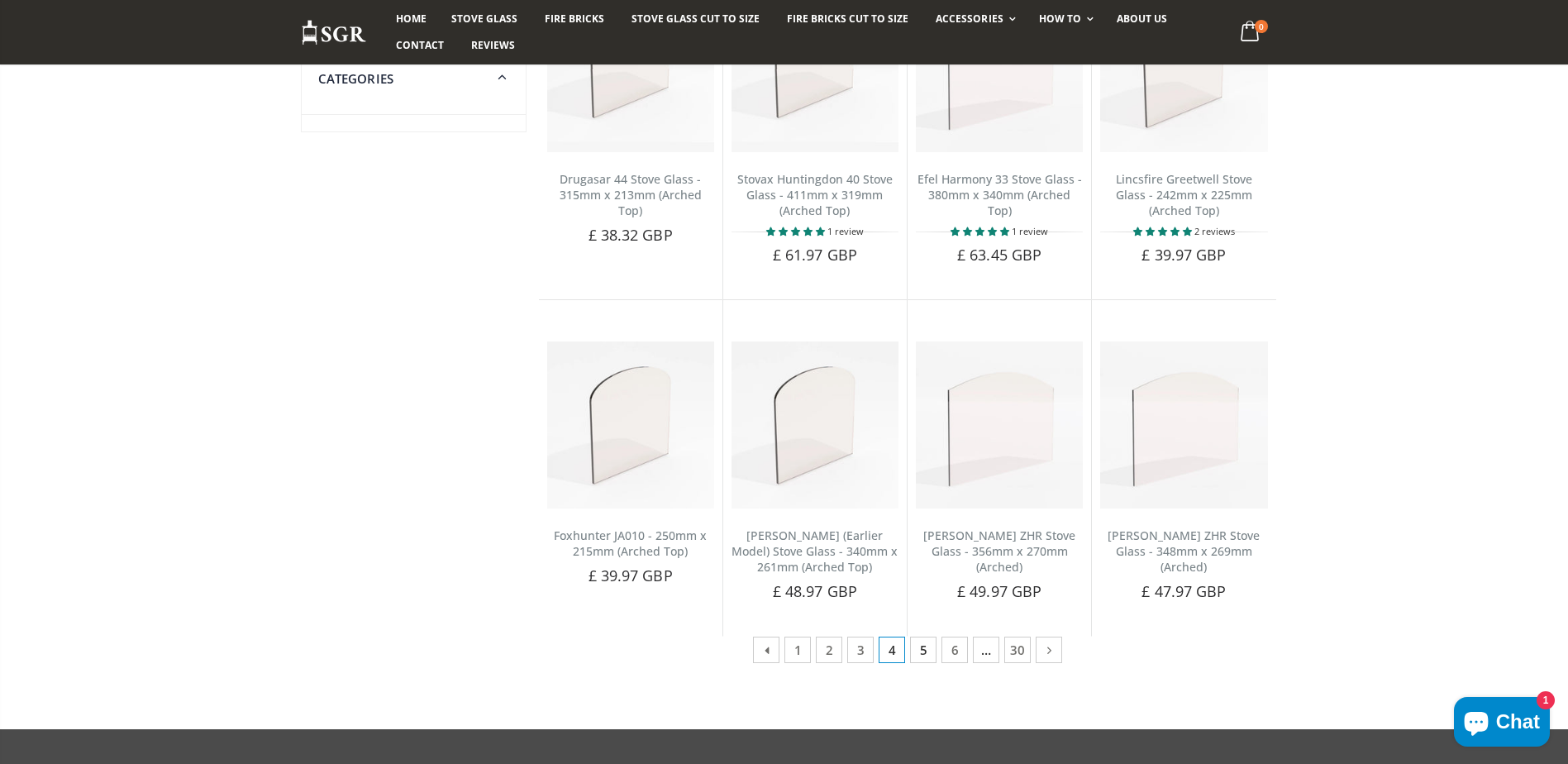
click at [922, 637] on link "5" at bounding box center [923, 650] width 26 height 26
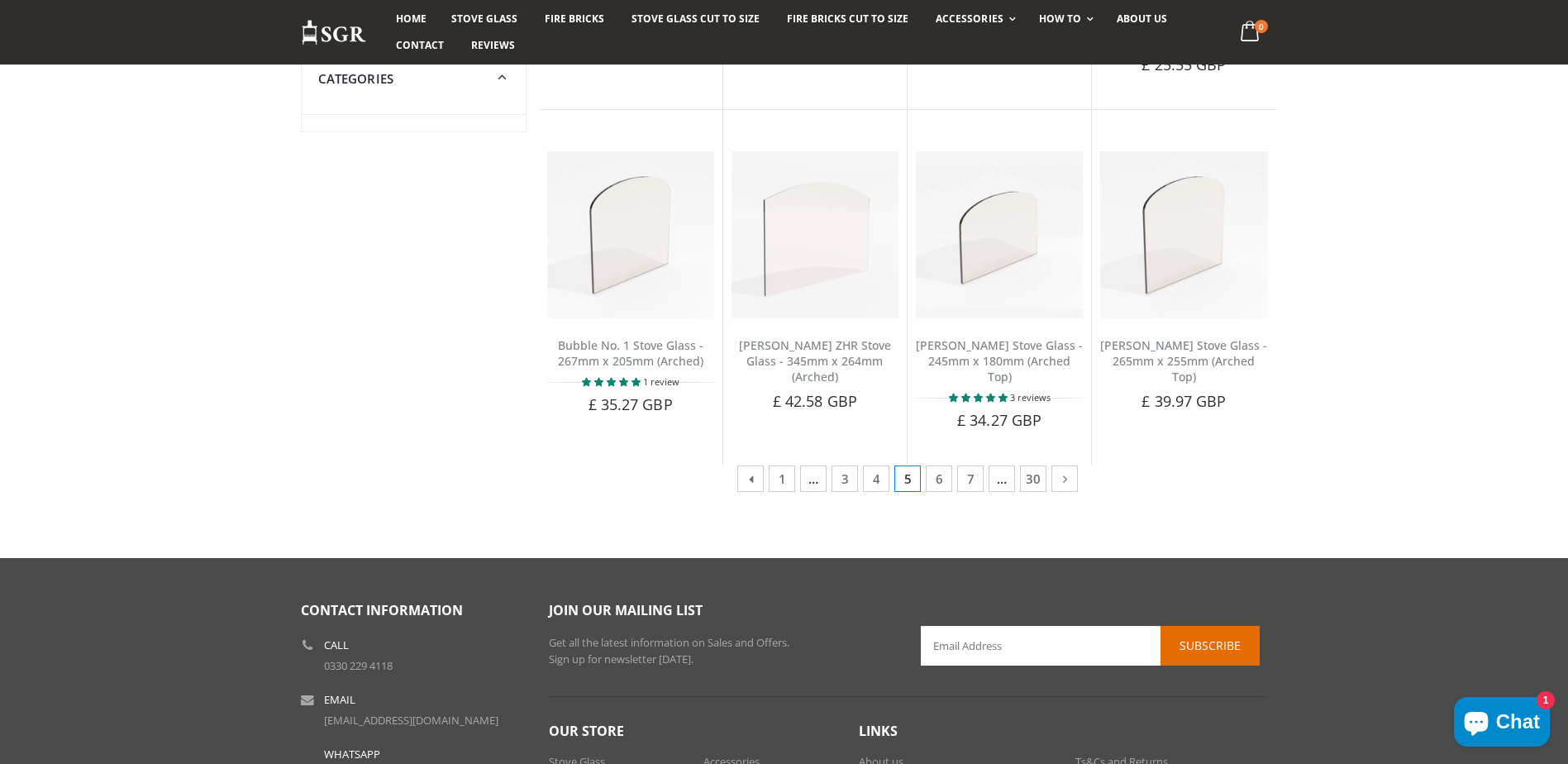
scroll to position [827, 0]
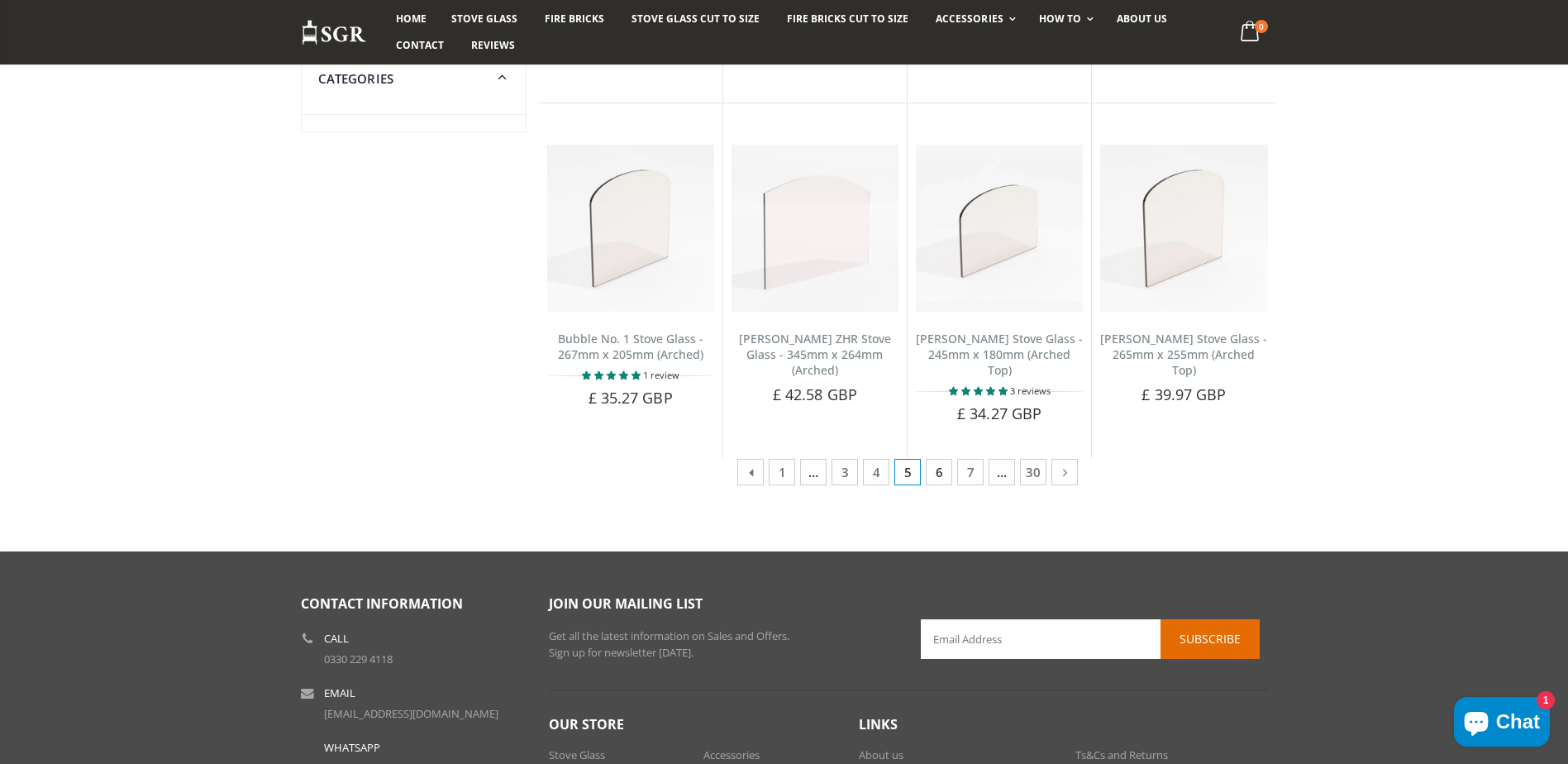
click at [942, 465] on link "6" at bounding box center [939, 472] width 26 height 26
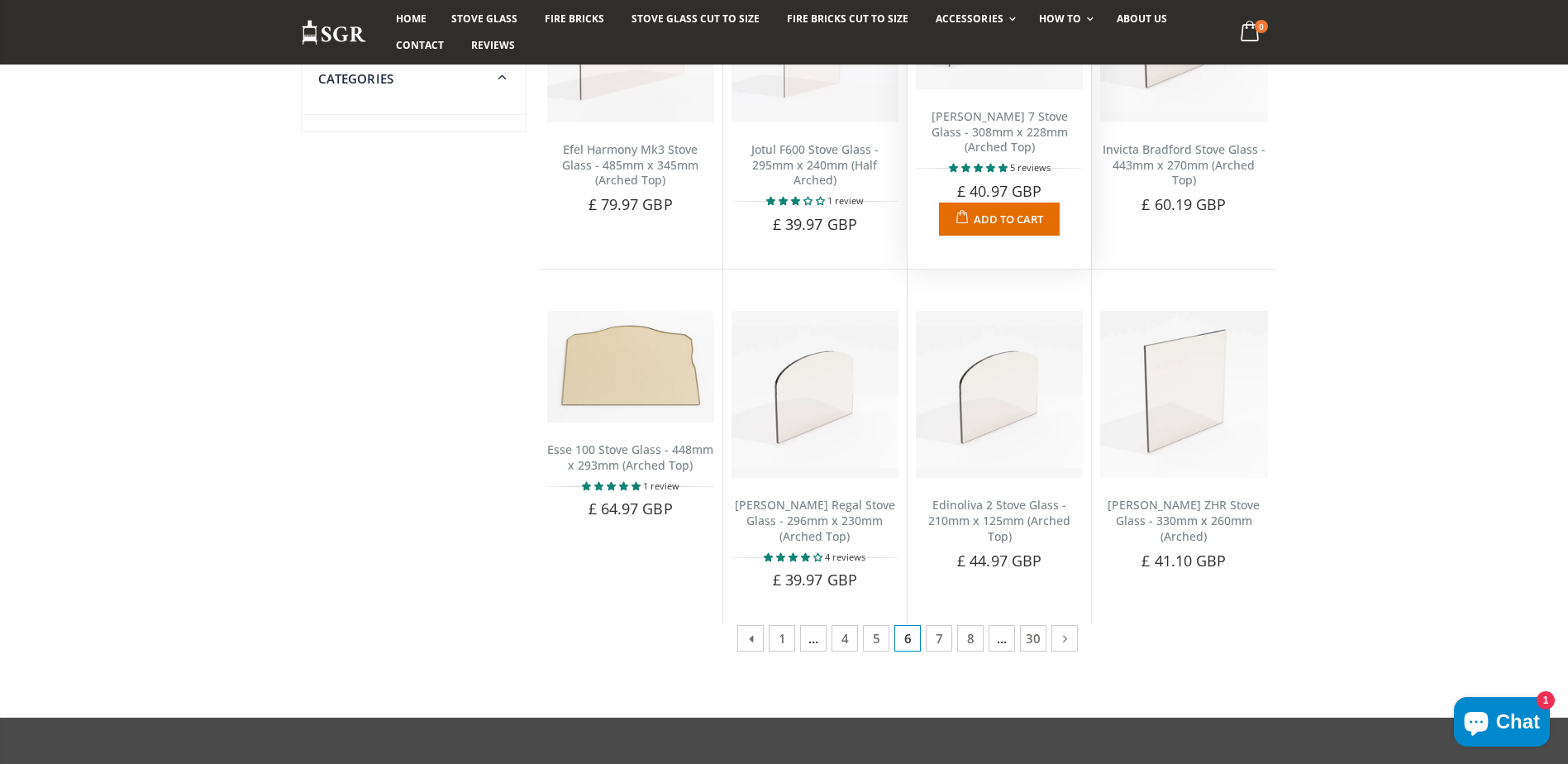
scroll to position [662, 0]
click at [946, 636] on link "7" at bounding box center [939, 637] width 26 height 26
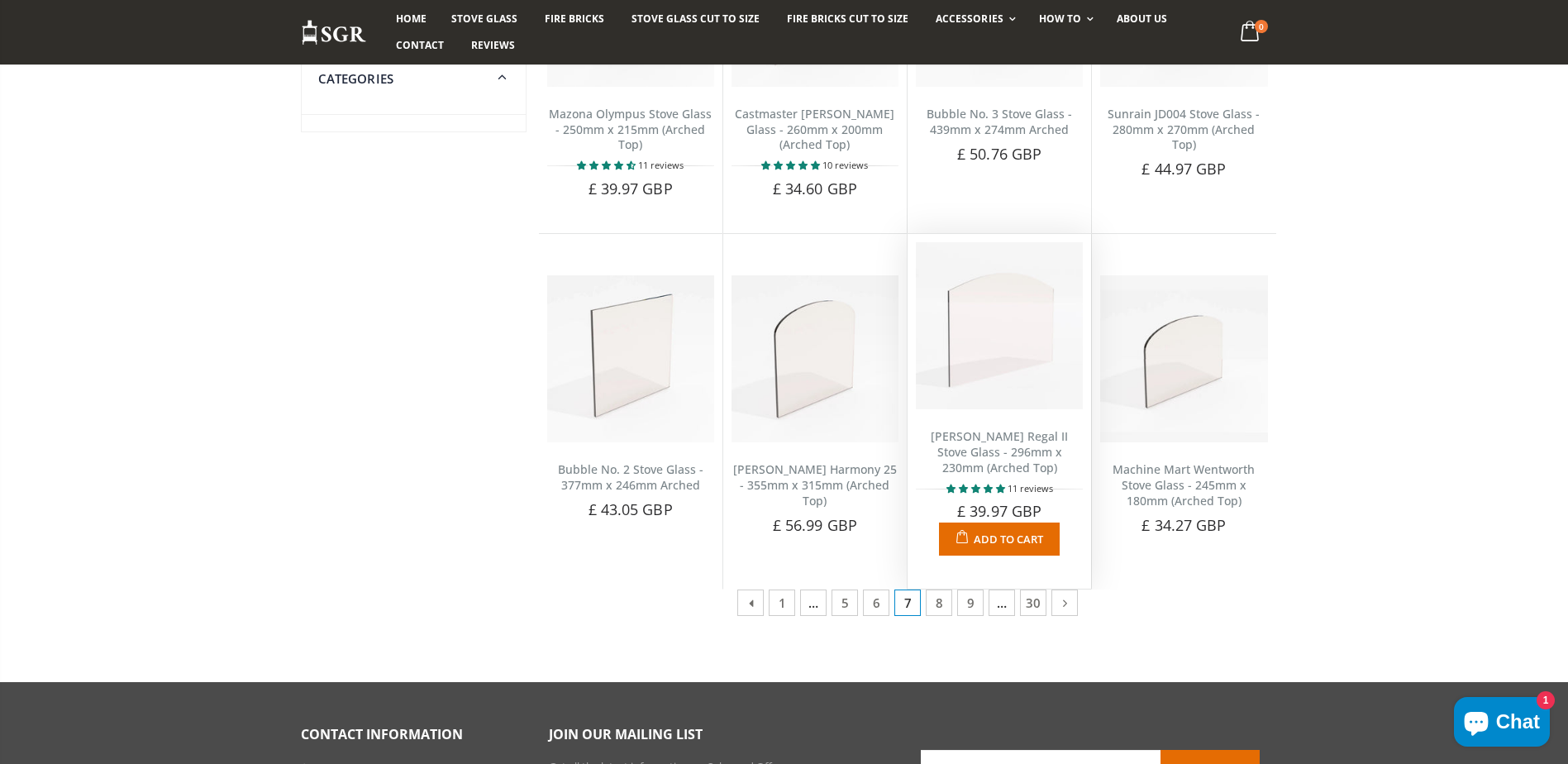
scroll to position [744, 0]
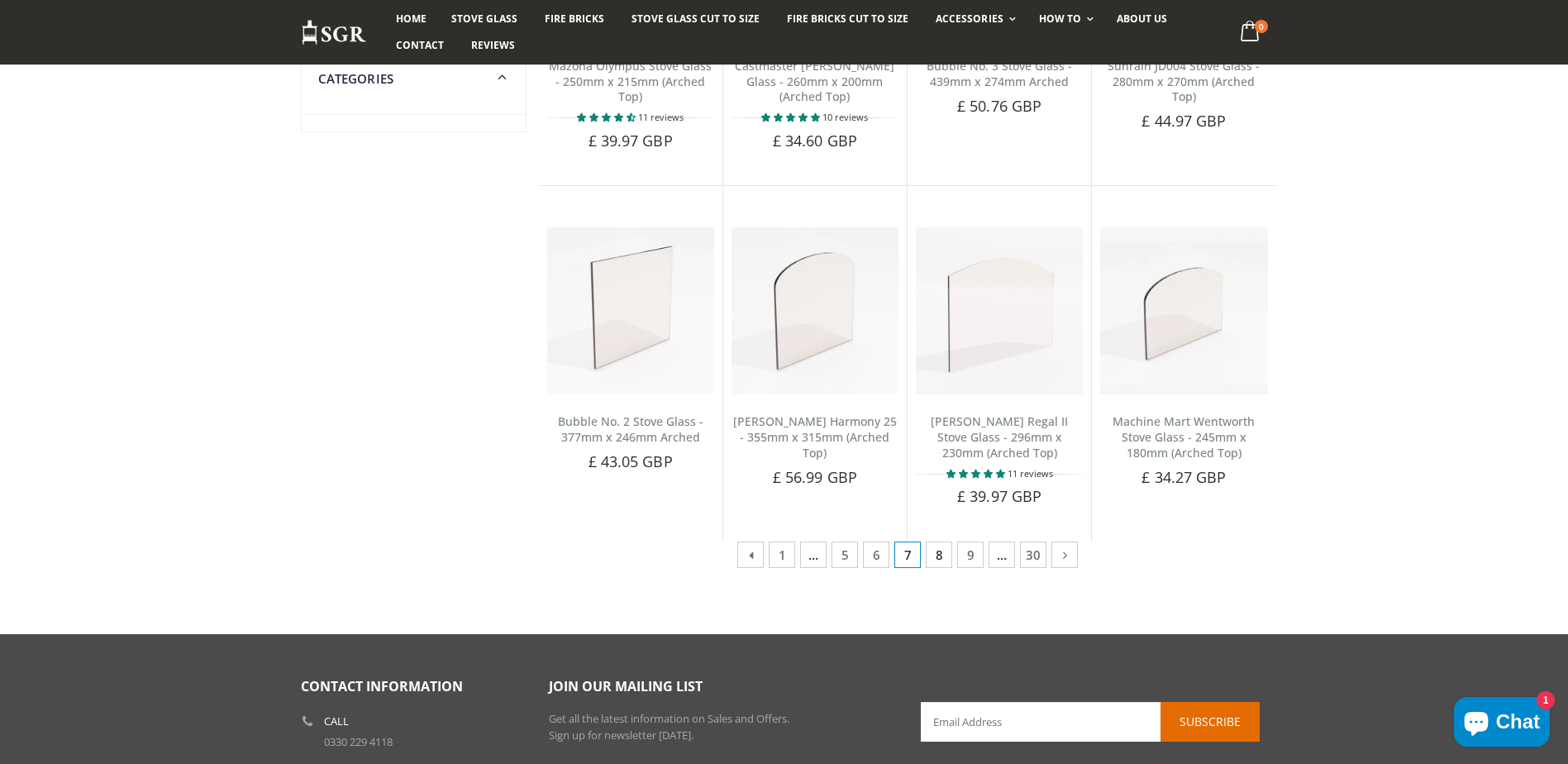
click at [941, 555] on link "8" at bounding box center [939, 554] width 26 height 26
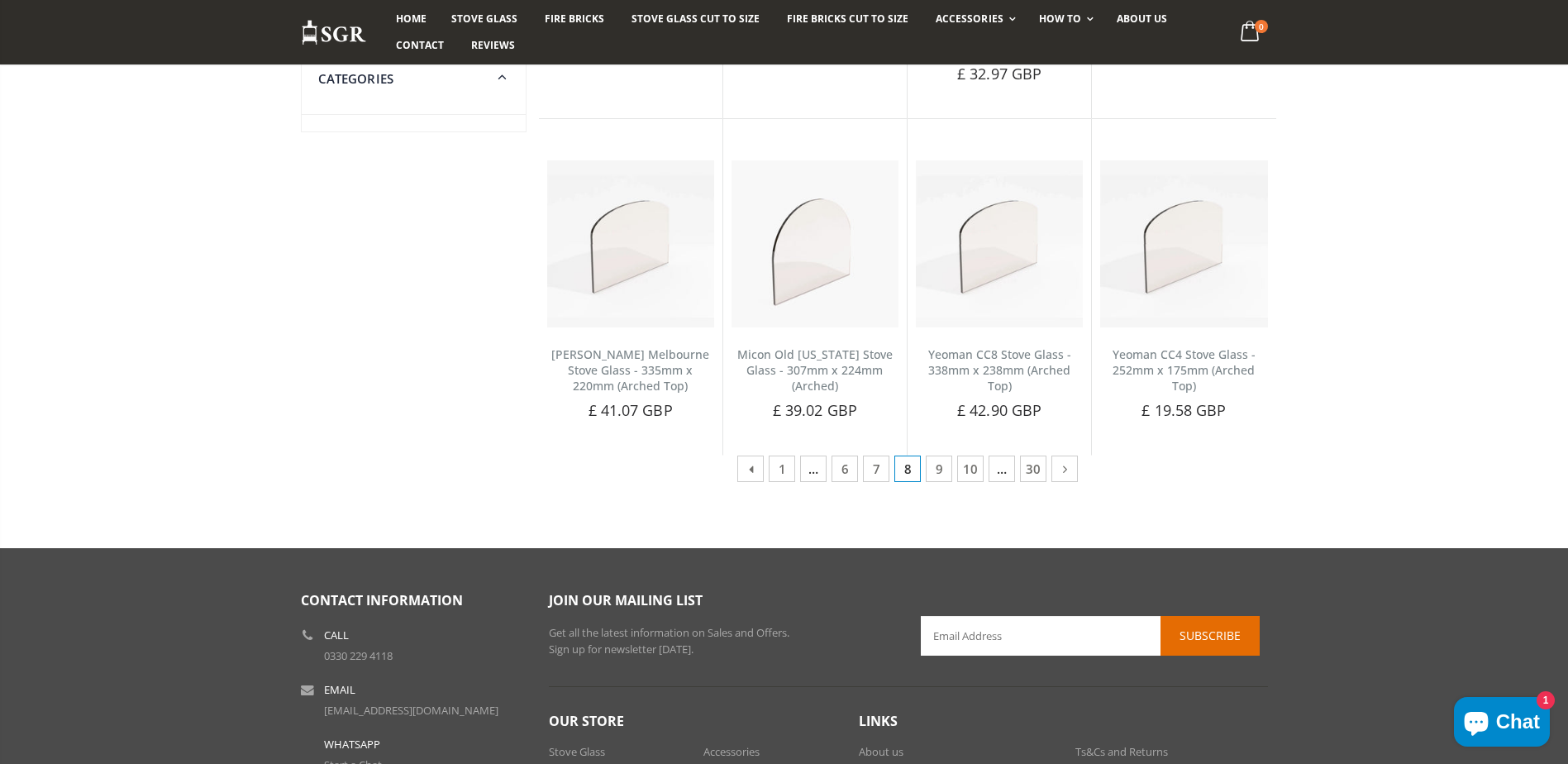
scroll to position [827, 0]
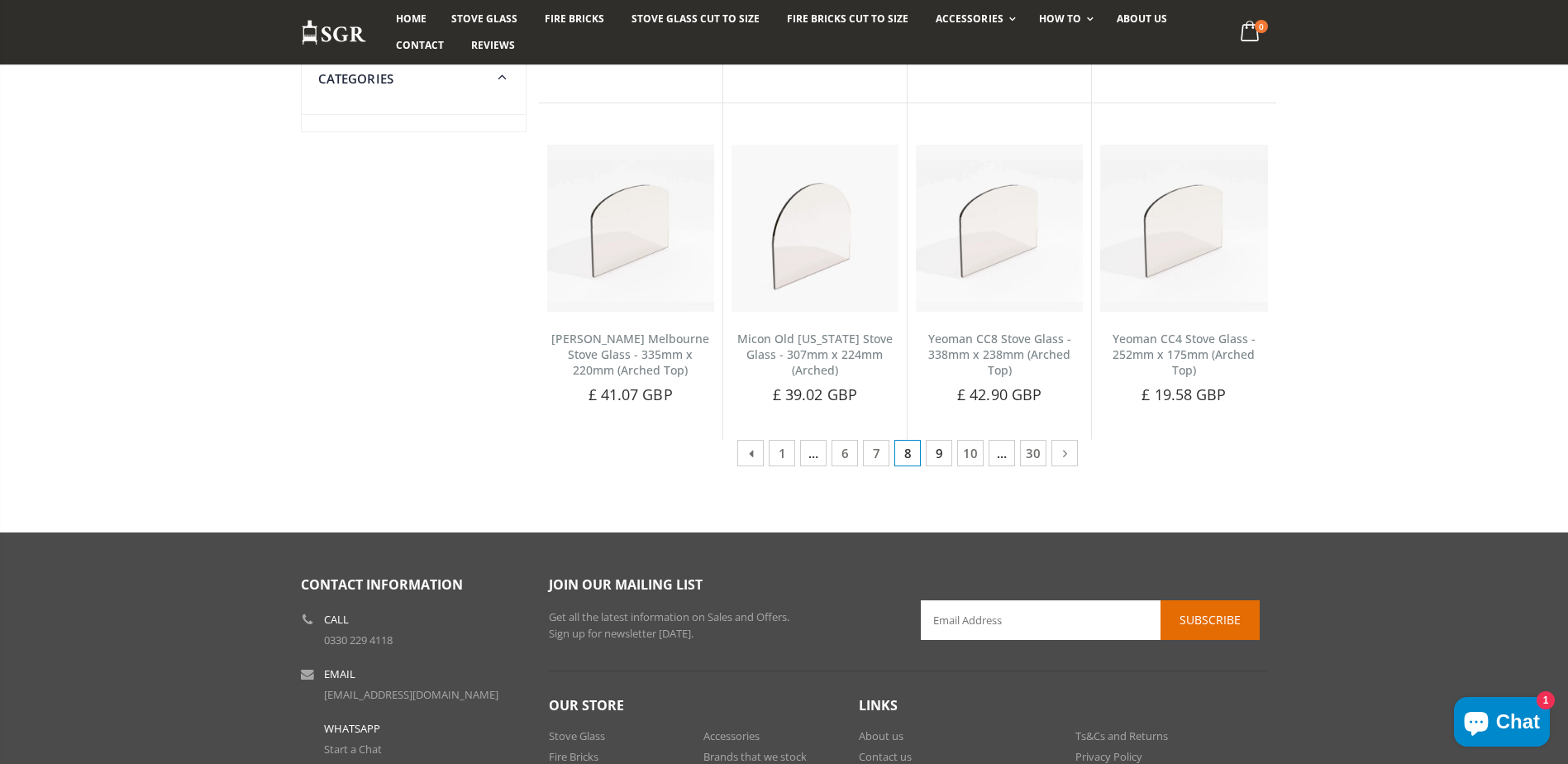
click at [934, 449] on link "9" at bounding box center [939, 452] width 26 height 26
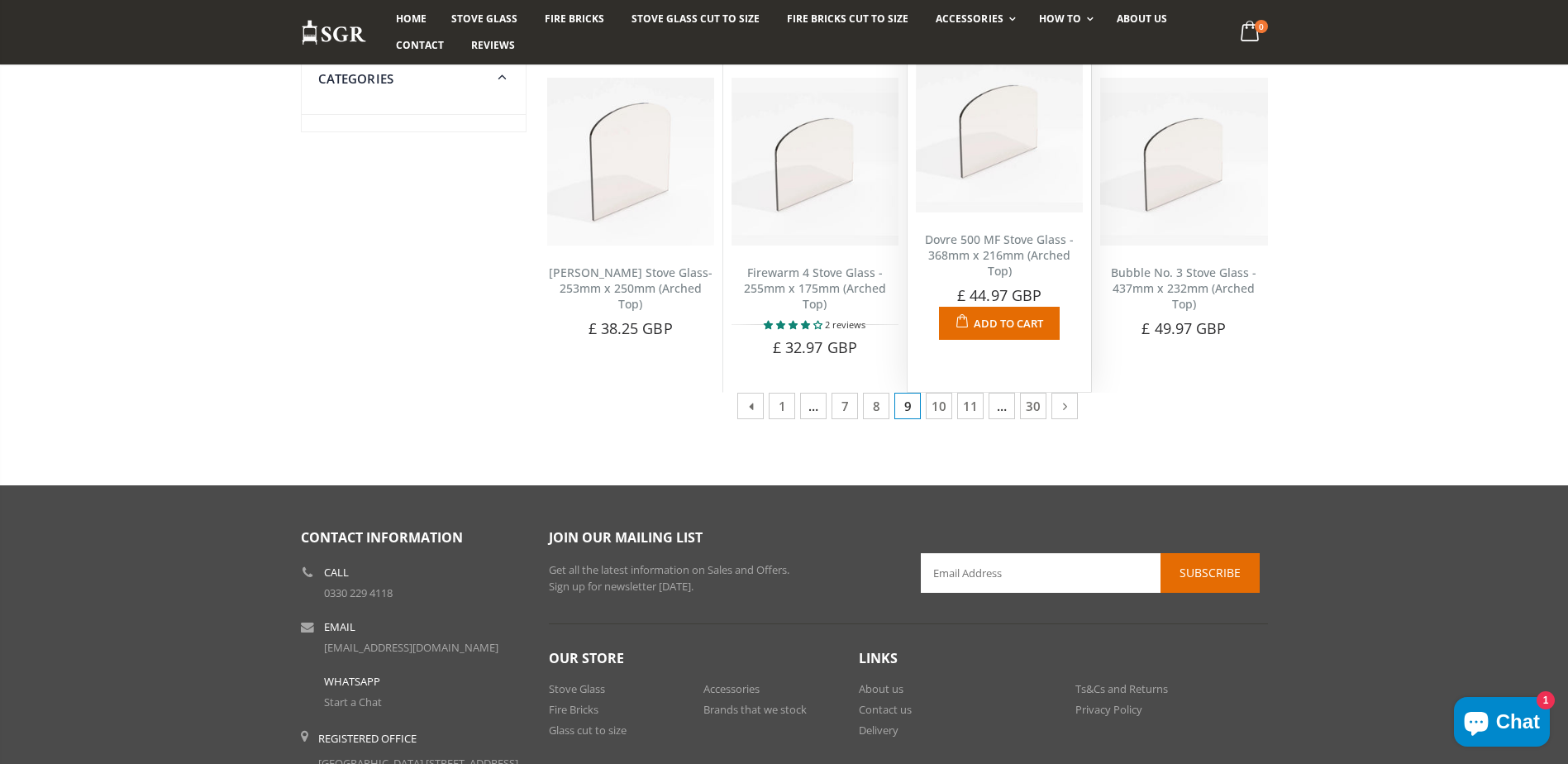
scroll to position [909, 0]
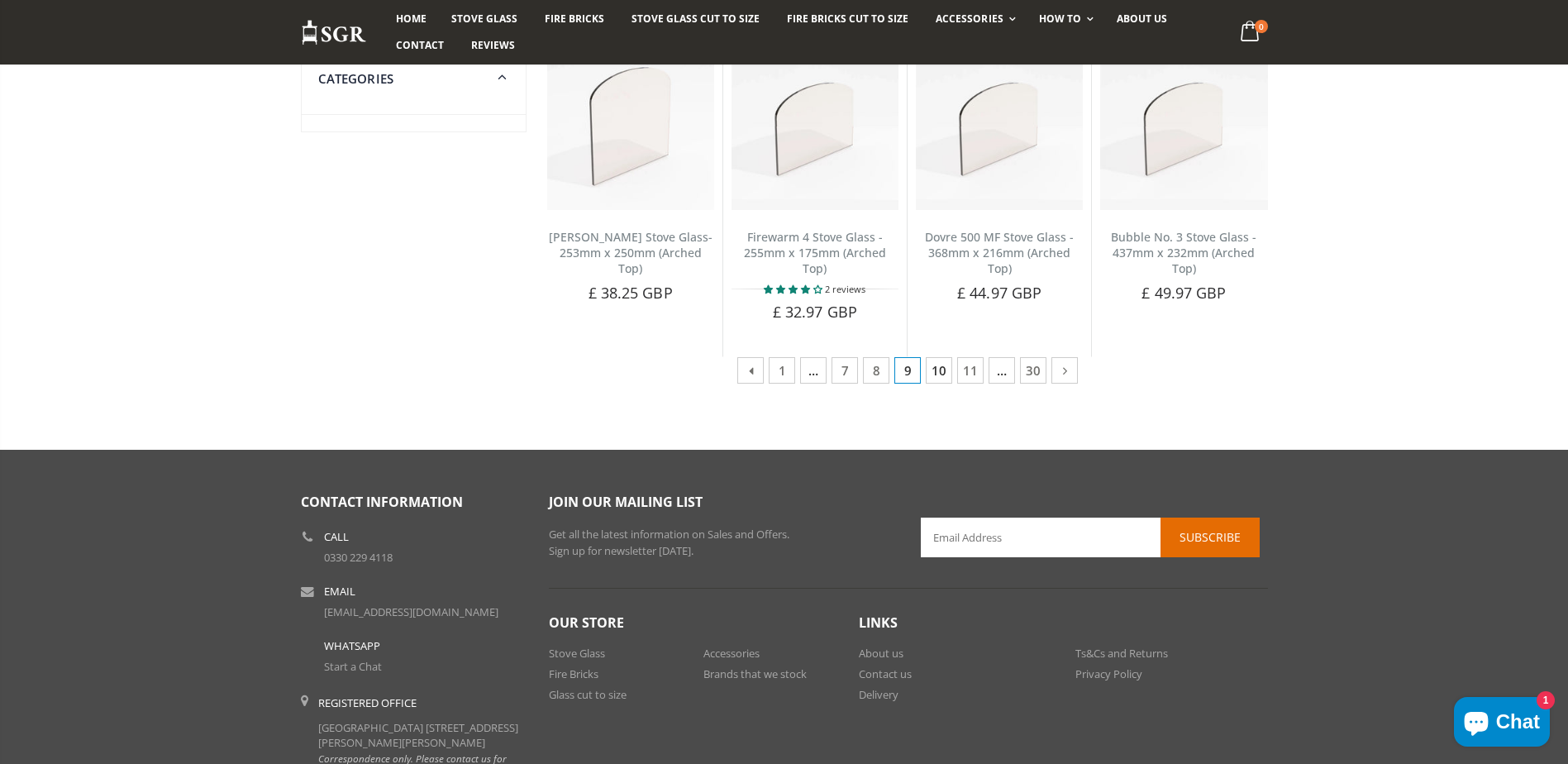
click at [932, 370] on link "10" at bounding box center [939, 370] width 26 height 26
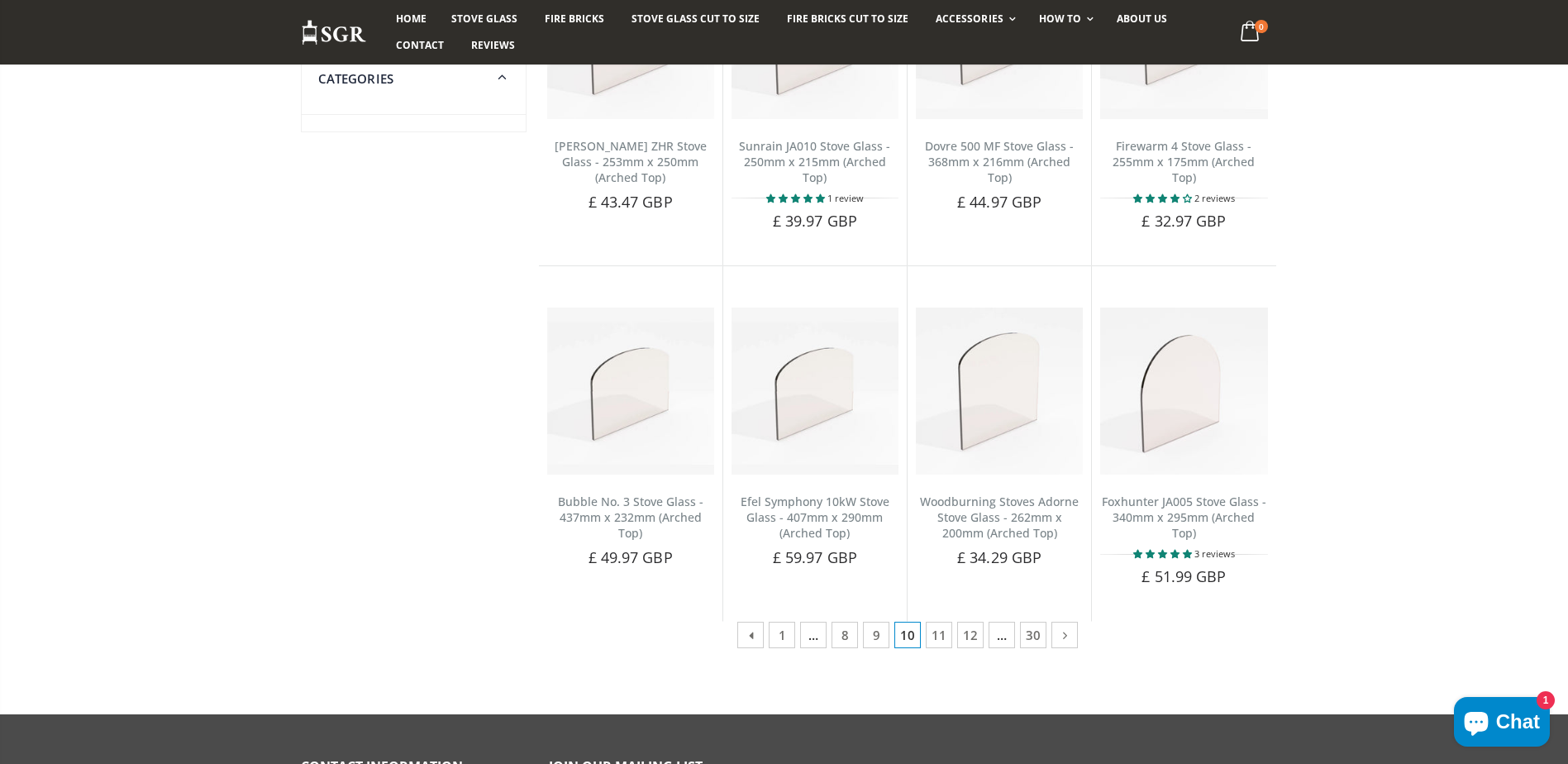
scroll to position [744, 0]
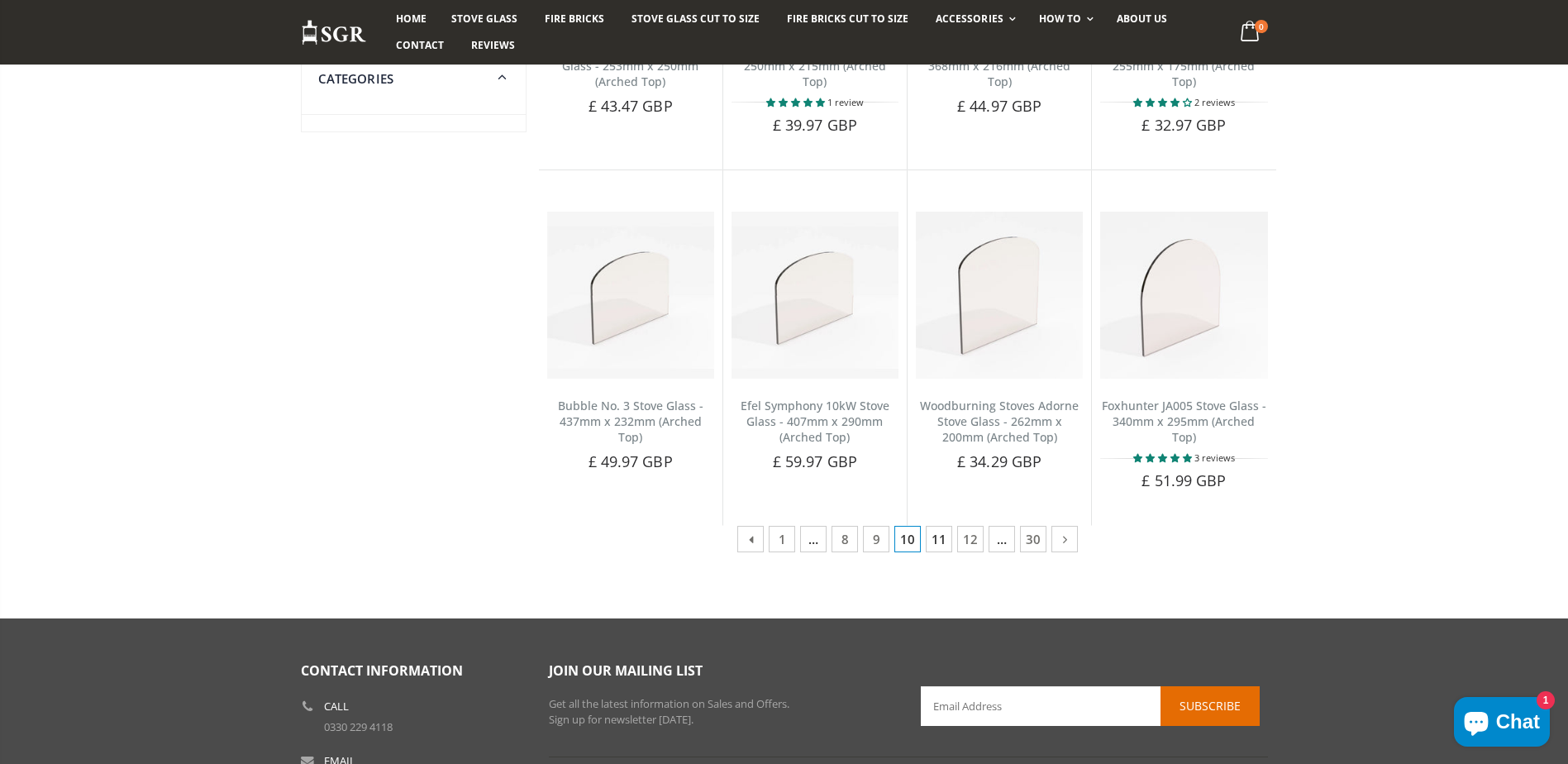
click at [941, 539] on link "11" at bounding box center [939, 539] width 26 height 26
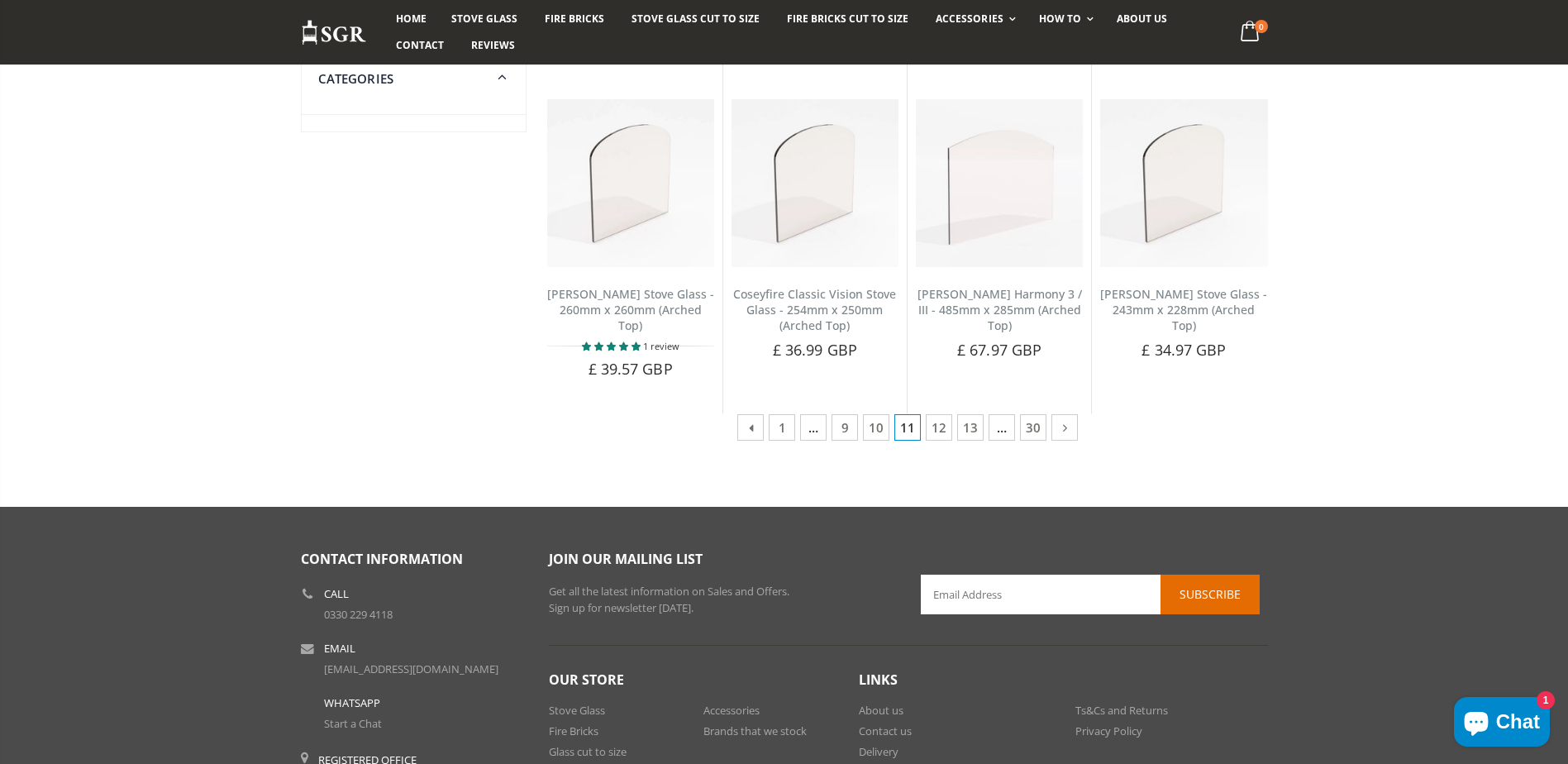
scroll to position [909, 0]
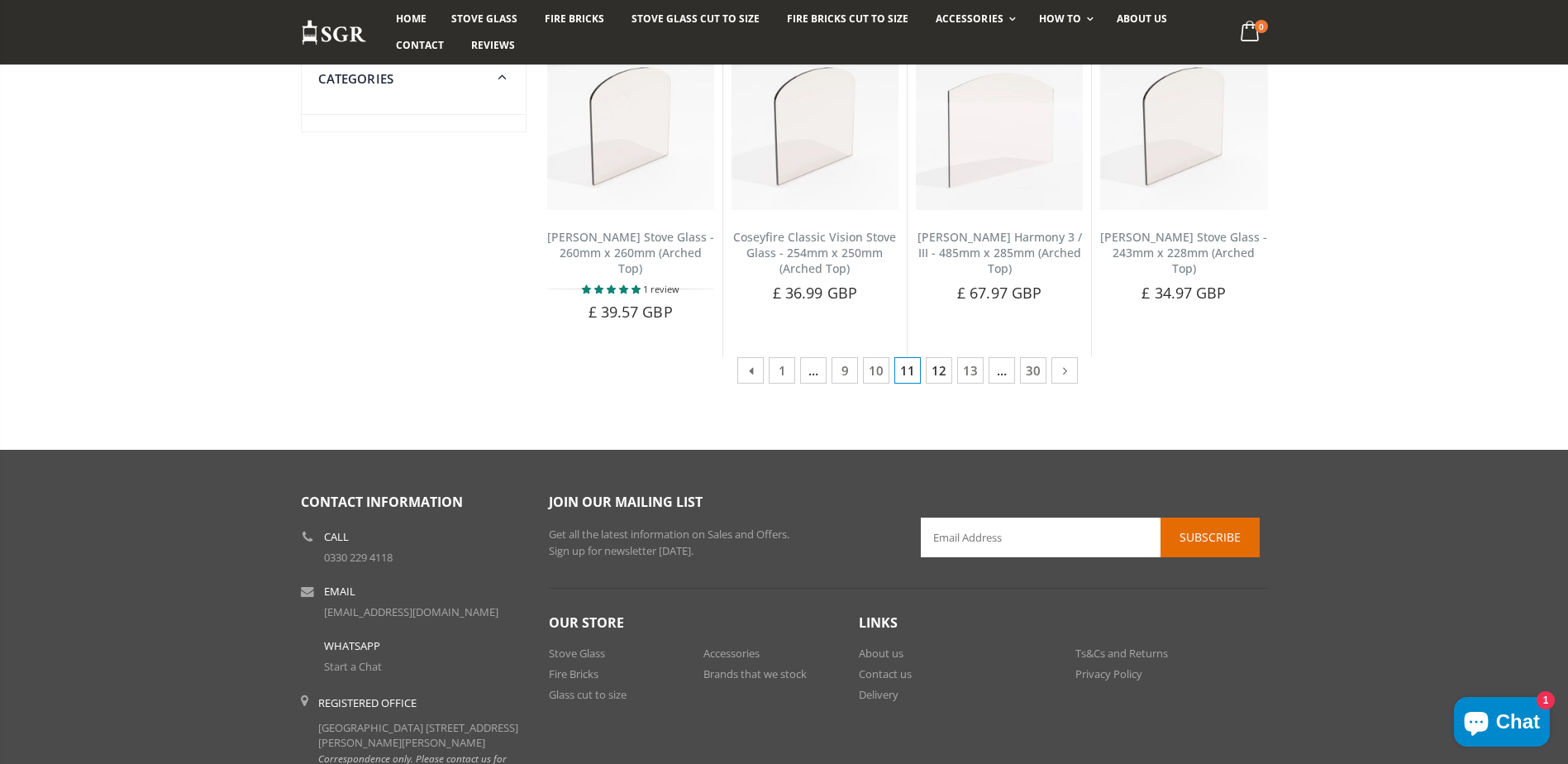
click at [938, 372] on link "12" at bounding box center [939, 370] width 26 height 26
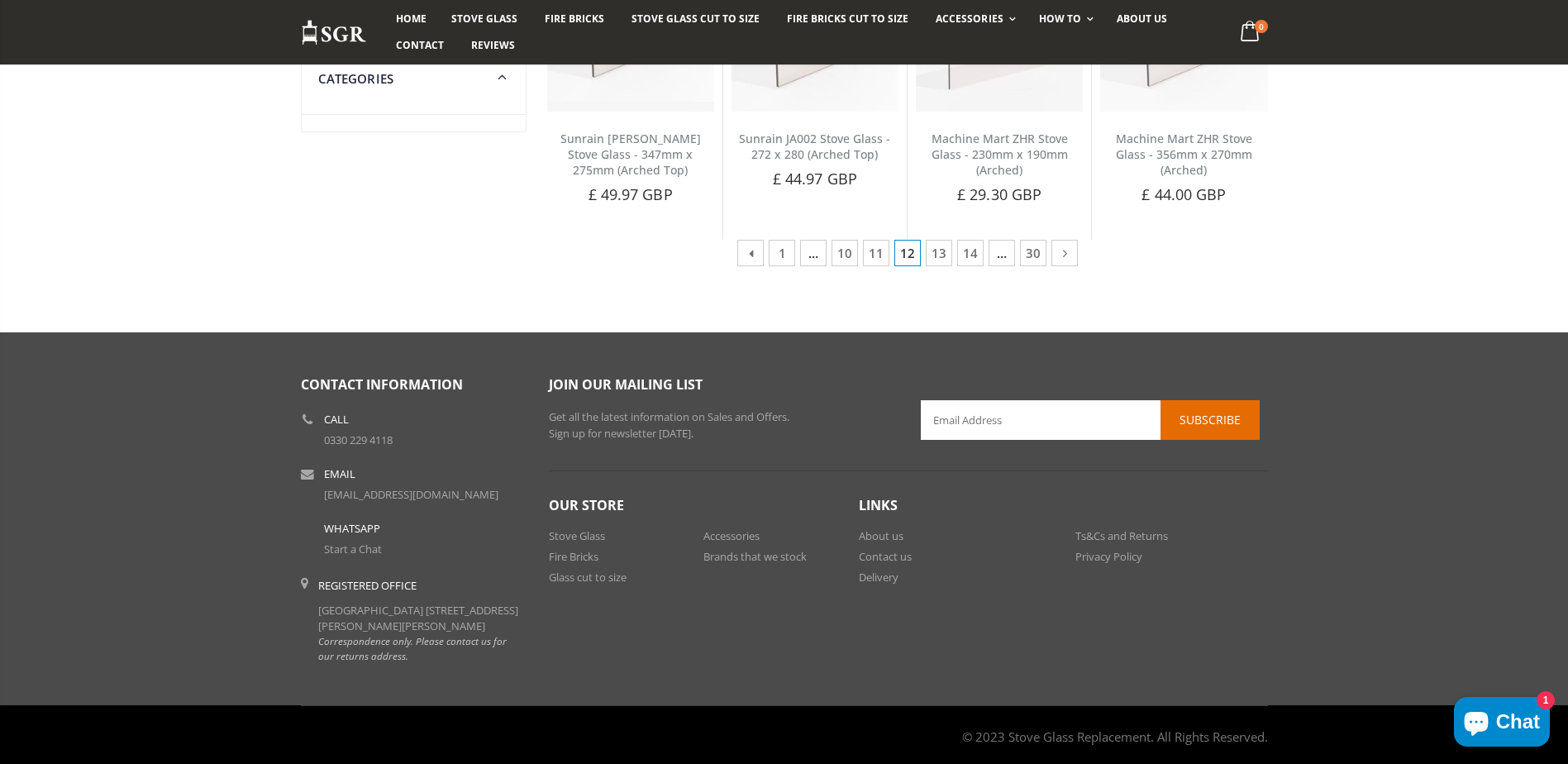
scroll to position [992, 0]
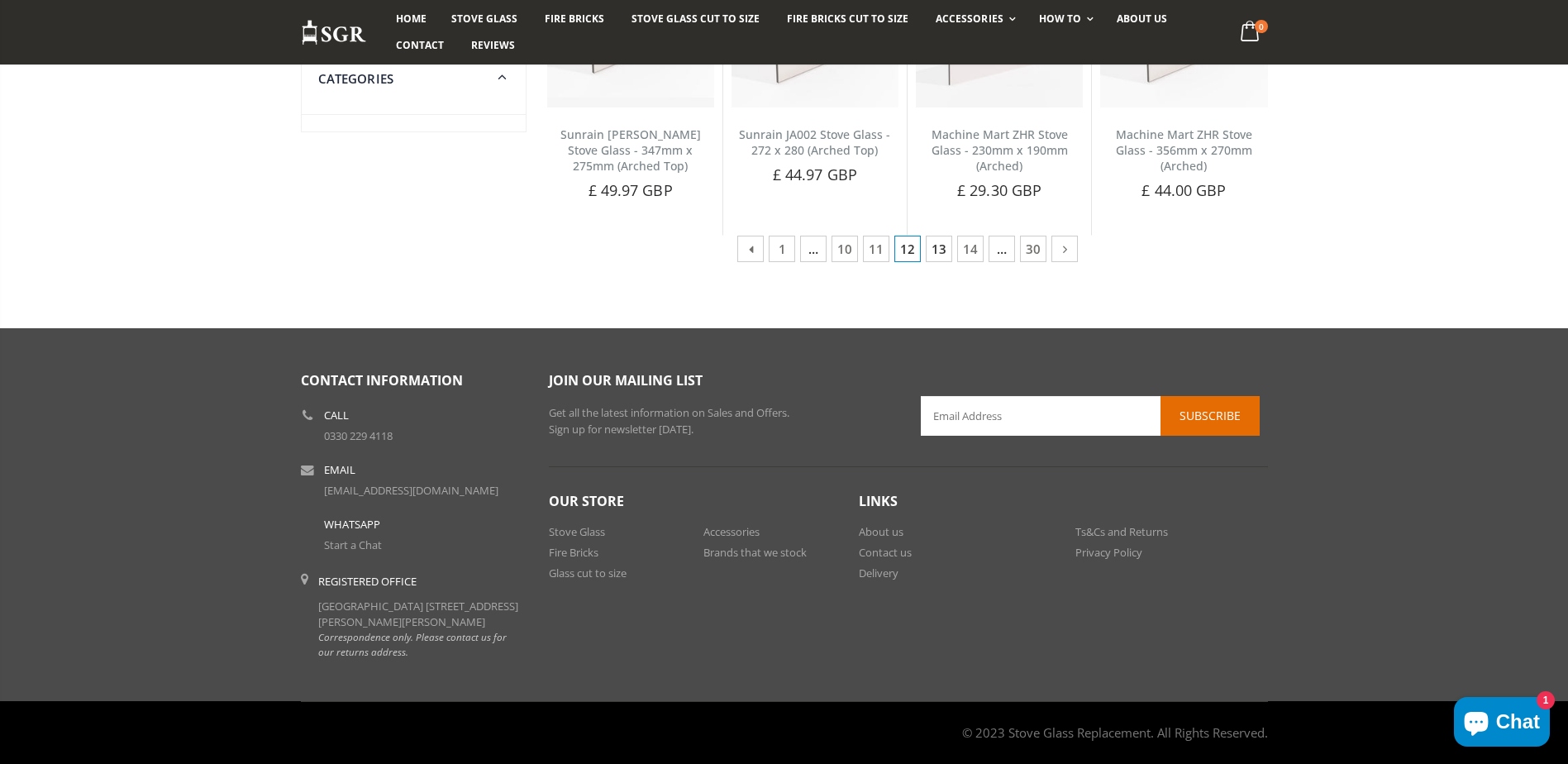
click at [930, 251] on link "13" at bounding box center [939, 248] width 26 height 26
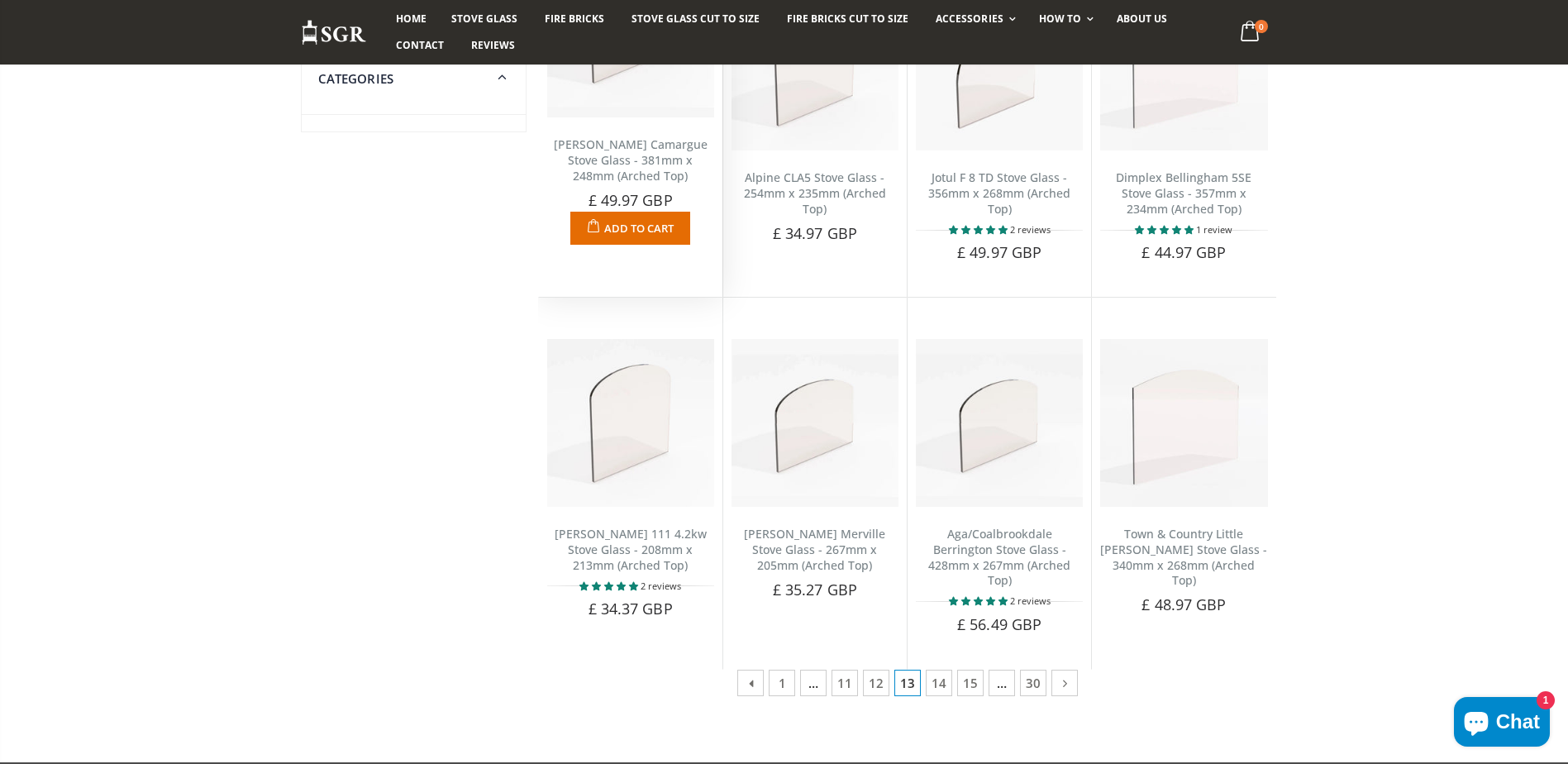
scroll to position [909, 0]
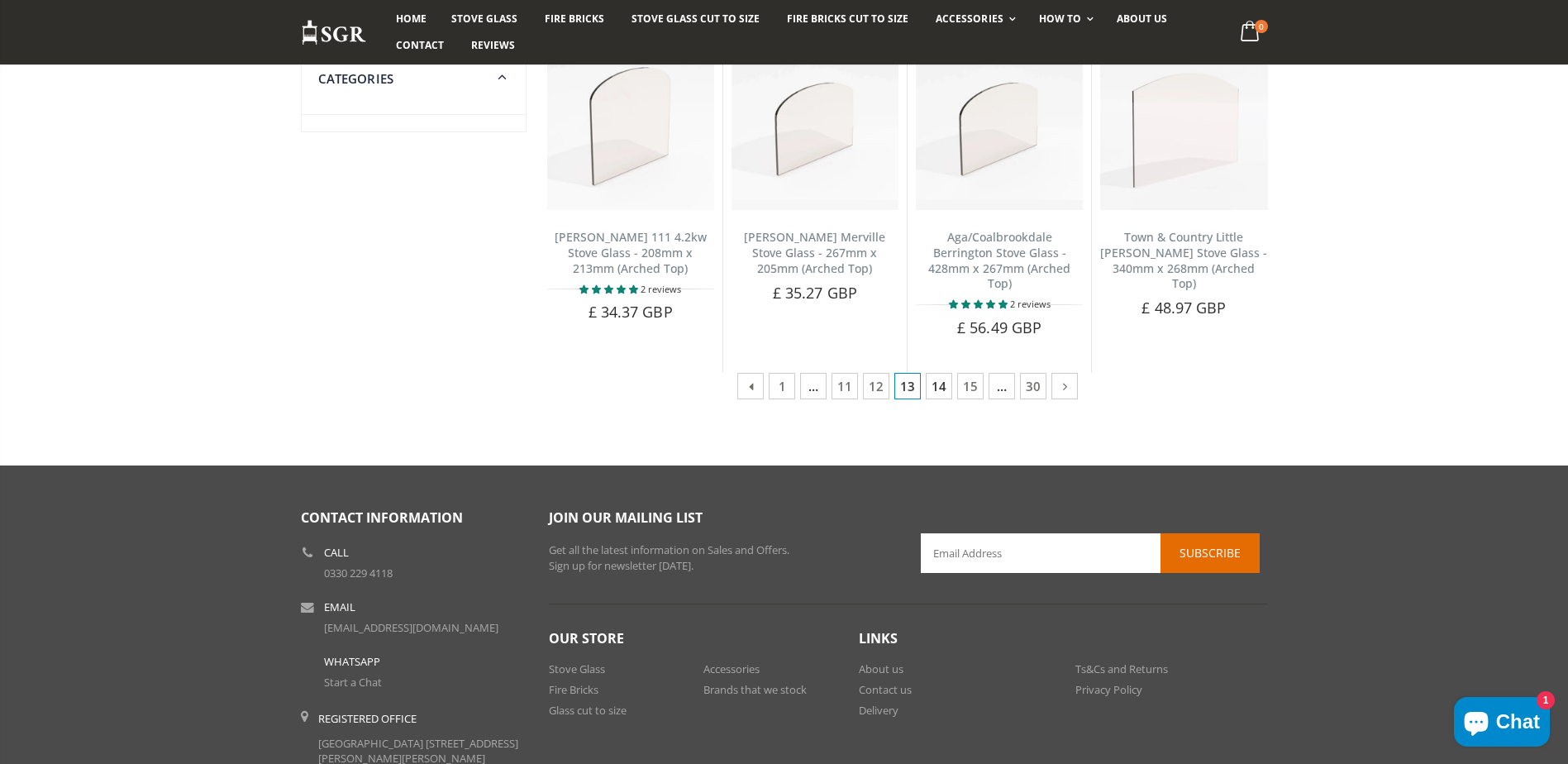
click at [933, 373] on link "14" at bounding box center [939, 386] width 26 height 26
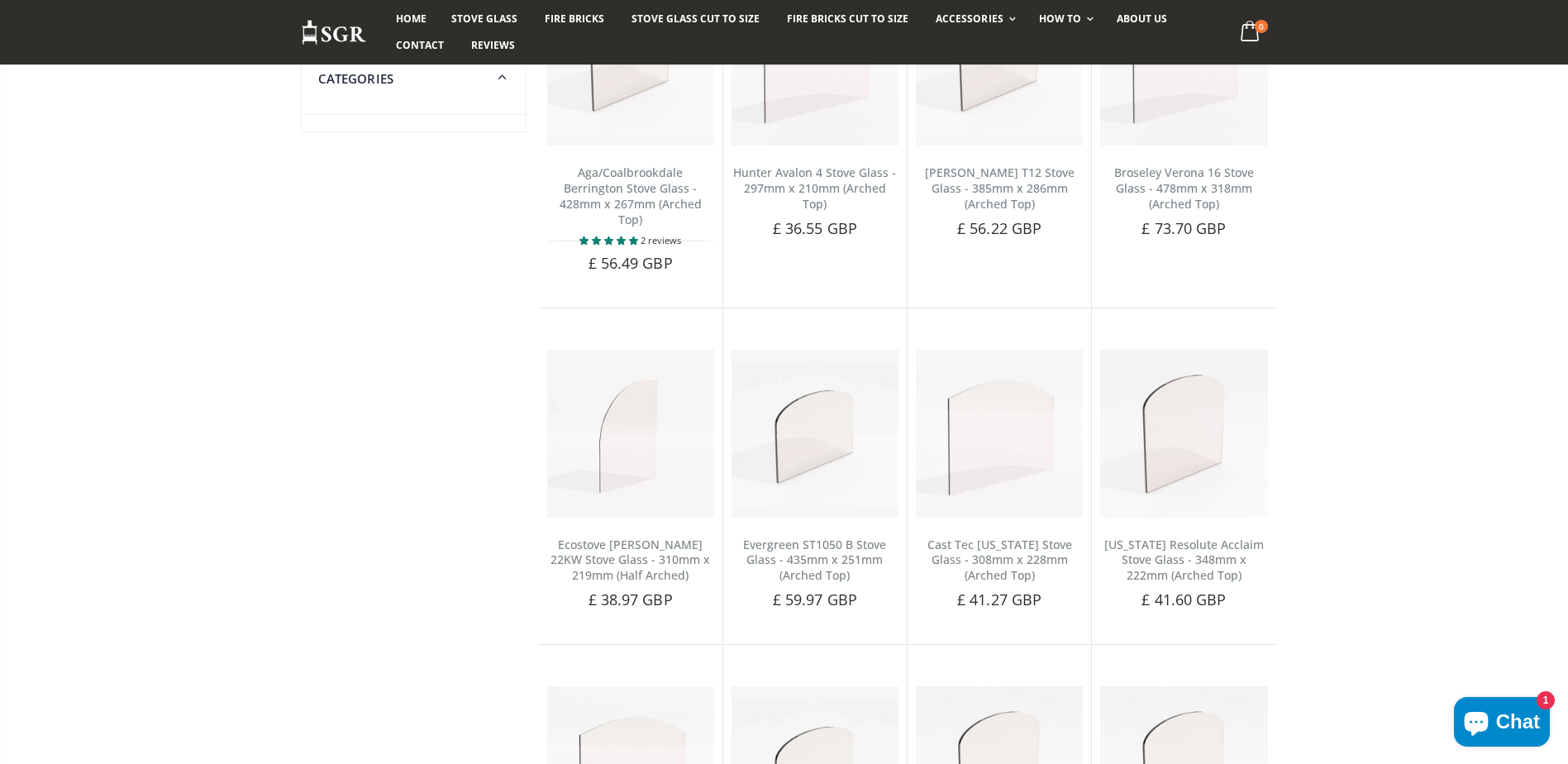
scroll to position [248, 0]
